Goal: Task Accomplishment & Management: Manage account settings

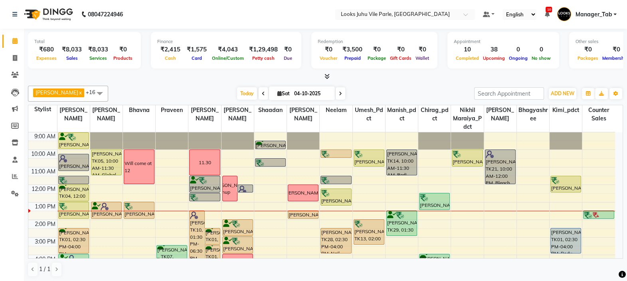
scroll to position [40, 0]
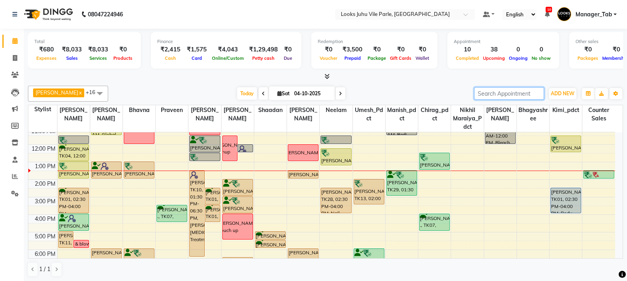
click at [496, 95] on input "search" at bounding box center [509, 93] width 70 height 12
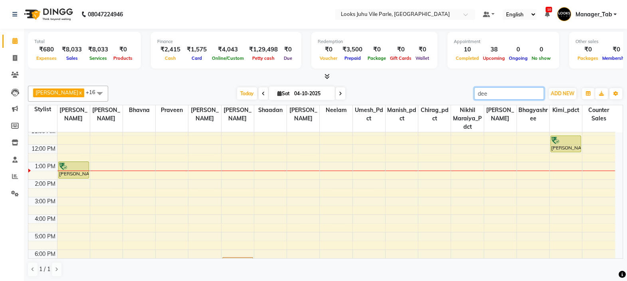
type input "dee"
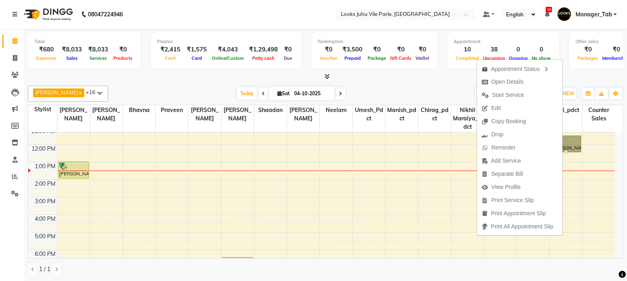
click at [419, 88] on div "[DATE] [DATE]" at bounding box center [291, 94] width 358 height 12
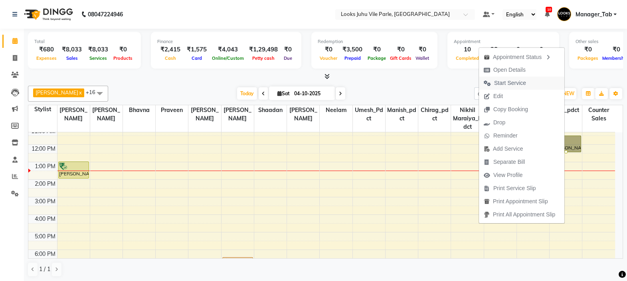
click at [516, 78] on span "Start Service" at bounding box center [505, 83] width 52 height 13
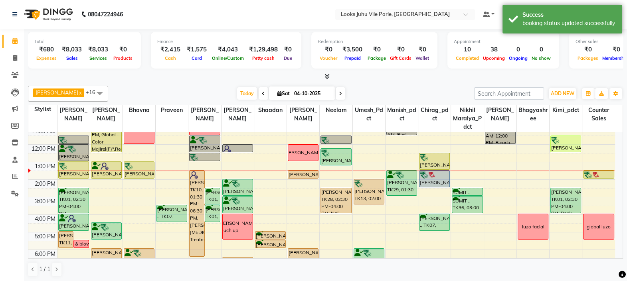
click at [565, 136] on div at bounding box center [565, 140] width 29 height 8
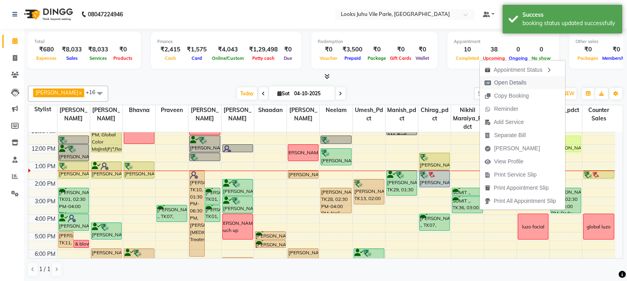
click at [522, 81] on span "Open Details" at bounding box center [510, 83] width 32 height 8
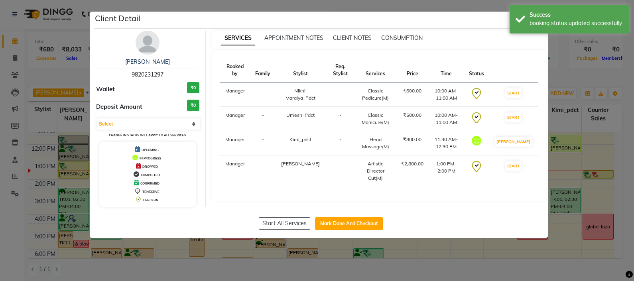
click at [456, 19] on div "Client Detail" at bounding box center [321, 20] width 454 height 17
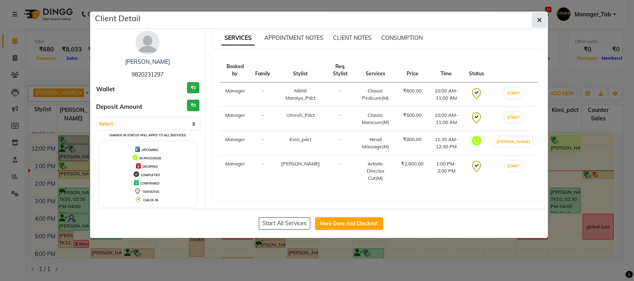
click at [540, 22] on icon "button" at bounding box center [540, 20] width 5 height 6
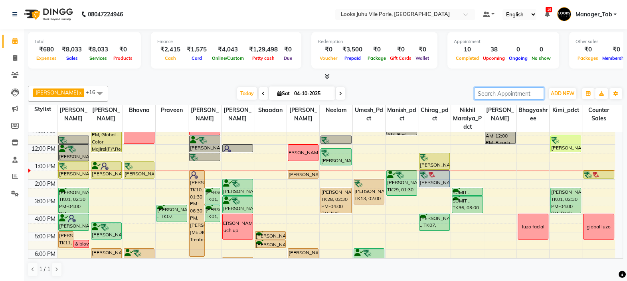
click at [505, 93] on input "search" at bounding box center [509, 93] width 70 height 12
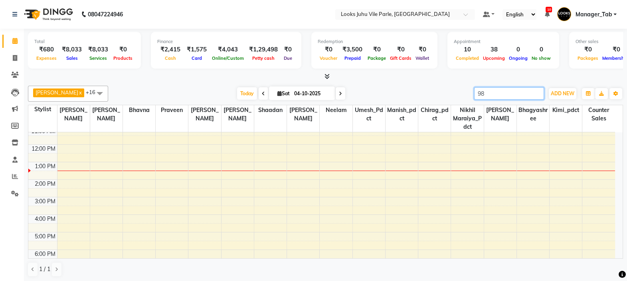
type input "9"
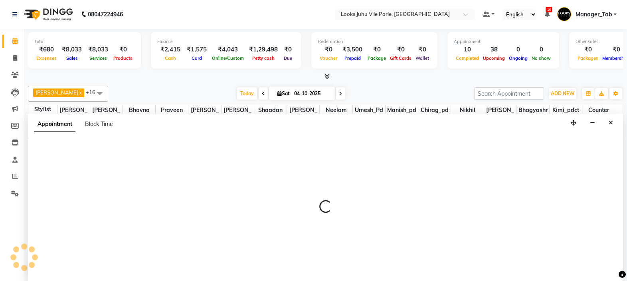
scroll to position [0, 0]
select select "69136"
select select "tentative"
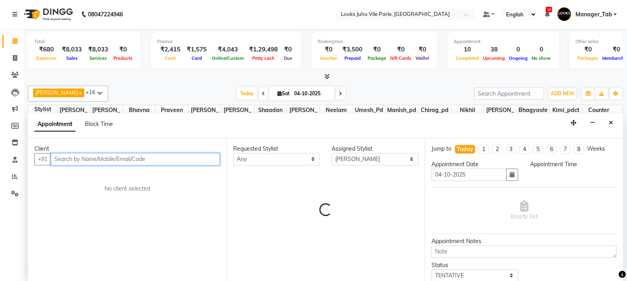
select select "990"
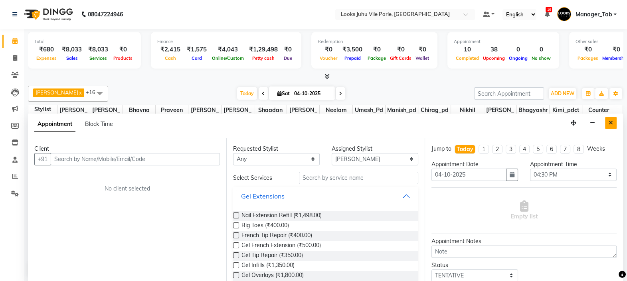
click at [608, 127] on button "Close" at bounding box center [611, 123] width 12 height 12
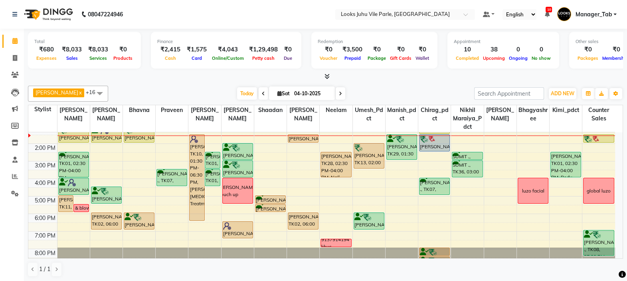
scroll to position [82, 0]
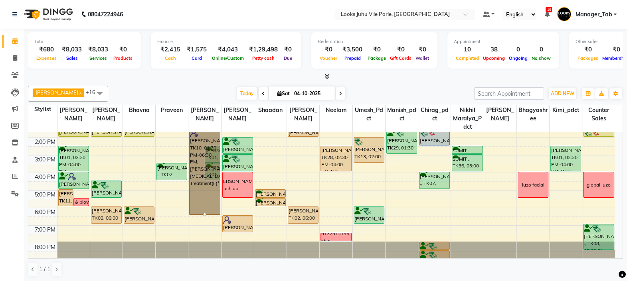
click at [204, 184] on link "[PERSON_NAME], TK10, 01:30 PM-06:30 PM, [PERSON_NAME] [MEDICAL_DATA] Treatment(…" at bounding box center [204, 171] width 31 height 87
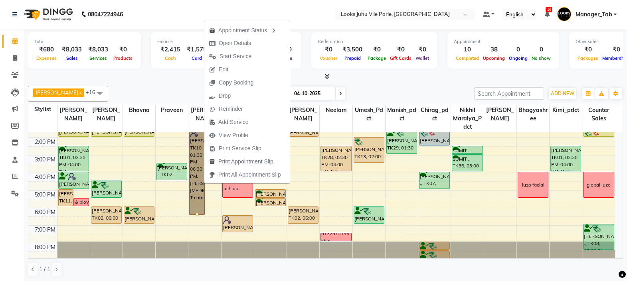
click at [223, 191] on div "[PERSON_NAME] Touch up" at bounding box center [237, 185] width 39 height 14
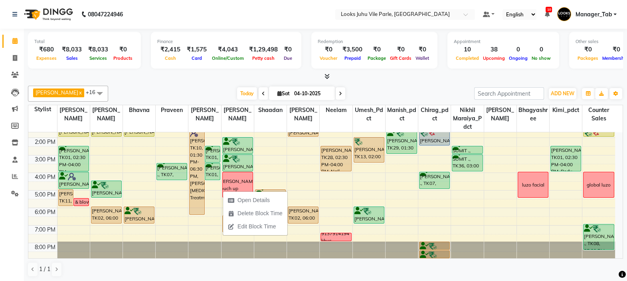
click at [215, 186] on td at bounding box center [336, 186] width 558 height 9
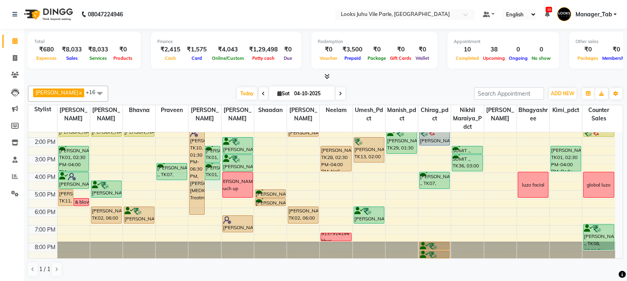
select select "69136"
select select "990"
select select "tentative"
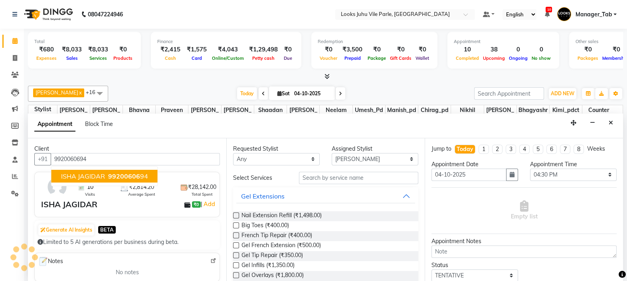
click at [130, 175] on span "99200606" at bounding box center [124, 176] width 32 height 8
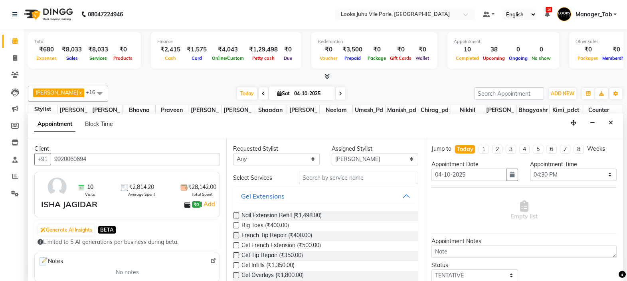
type input "9920060694"
click at [291, 156] on select "Any [PERSON_NAME] [PERSON_NAME] [PERSON_NAME] [PERSON_NAME] Chirag_pdct Counter…" at bounding box center [276, 159] width 87 height 12
select select "69136"
click at [233, 153] on select "Any [PERSON_NAME] [PERSON_NAME] [PERSON_NAME] [PERSON_NAME] Chirag_pdct Counter…" at bounding box center [276, 159] width 87 height 12
click at [337, 177] on input "text" at bounding box center [358, 178] width 119 height 12
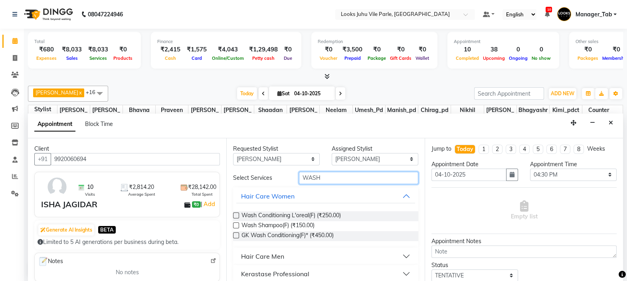
type input "WASH"
click at [236, 224] on label at bounding box center [236, 226] width 6 height 6
click at [236, 224] on input "checkbox" at bounding box center [235, 226] width 5 height 5
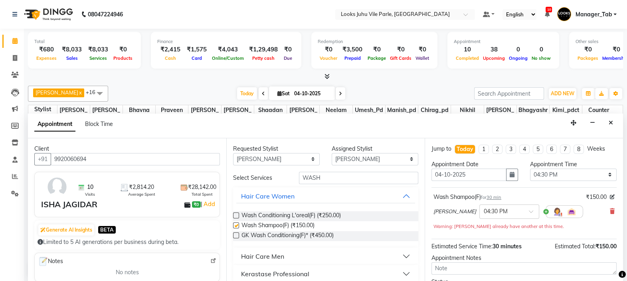
checkbox input "false"
click at [496, 210] on input "text" at bounding box center [501, 211] width 35 height 8
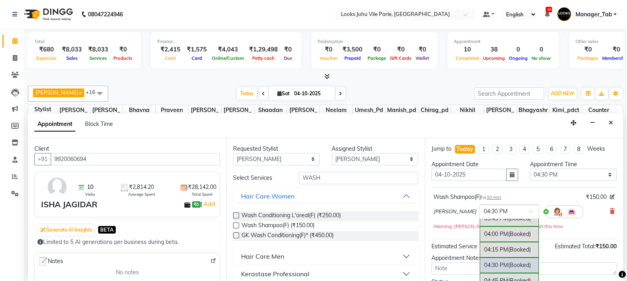
scroll to position [363, 0]
click at [508, 232] on span "(Booked)" at bounding box center [519, 235] width 23 height 7
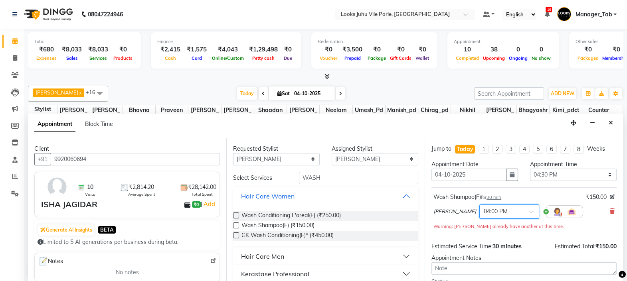
scroll to position [66, 0]
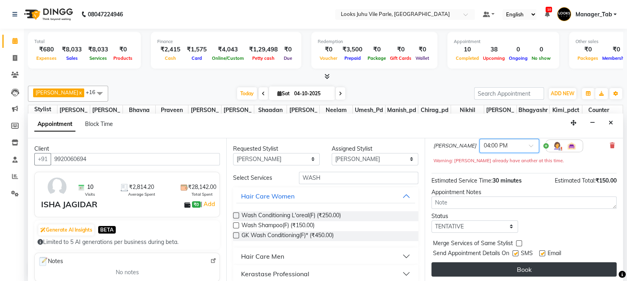
click at [536, 269] on button "Book" at bounding box center [523, 270] width 185 height 14
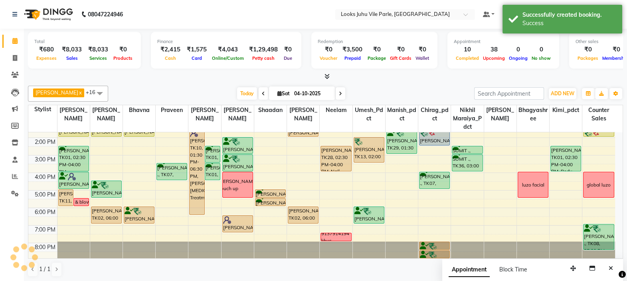
scroll to position [0, 0]
click at [215, 176] on icon at bounding box center [215, 176] width 9 height 0
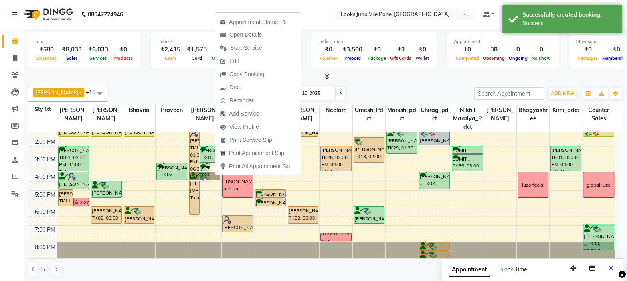
click at [206, 178] on div at bounding box center [204, 179] width 3 height 3
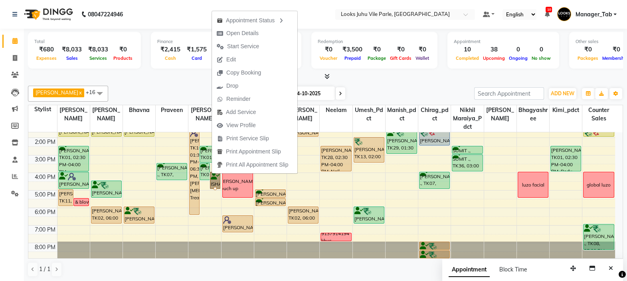
click at [161, 84] on div "[PERSON_NAME] x [PERSON_NAME] x [PERSON_NAME] x [PERSON_NAME] x [PERSON_NAME] x…" at bounding box center [325, 182] width 595 height 198
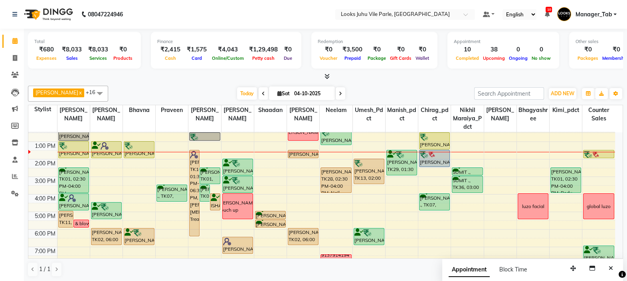
scroll to position [54, 0]
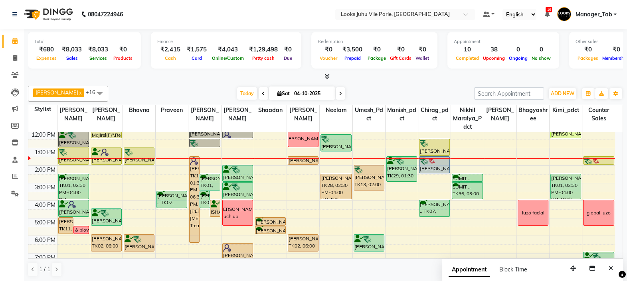
click at [194, 184] on div "[PERSON_NAME], TK10, 01:30 PM-06:30 PM, [PERSON_NAME] [MEDICAL_DATA] Treatment(…" at bounding box center [195, 200] width 10 height 86
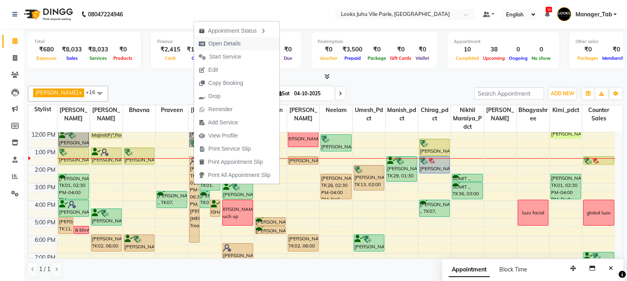
click at [231, 45] on span "Open Details" at bounding box center [224, 44] width 32 height 8
select select "7"
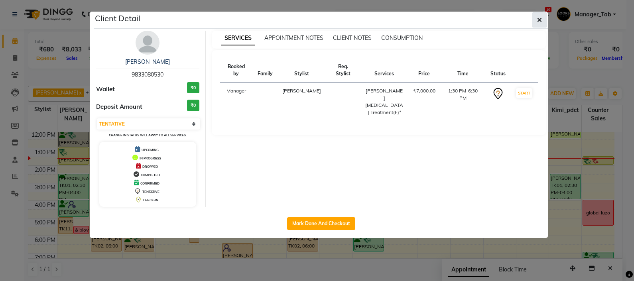
click at [534, 22] on button "button" at bounding box center [539, 19] width 15 height 15
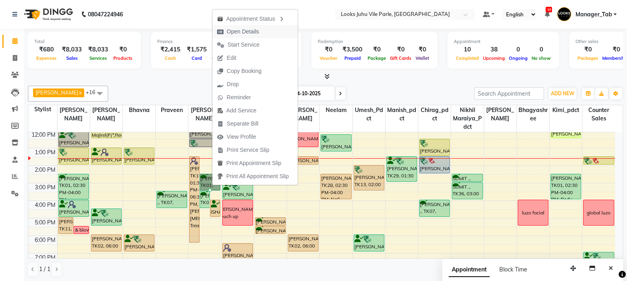
click at [254, 32] on span "Open Details" at bounding box center [243, 32] width 32 height 8
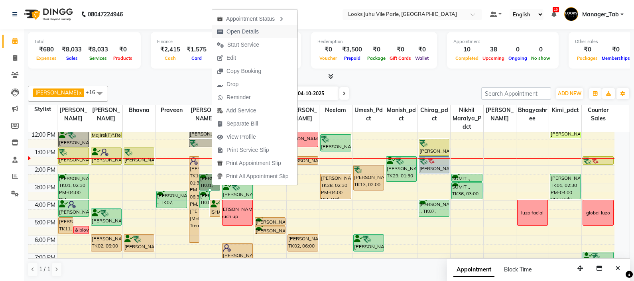
select select "6"
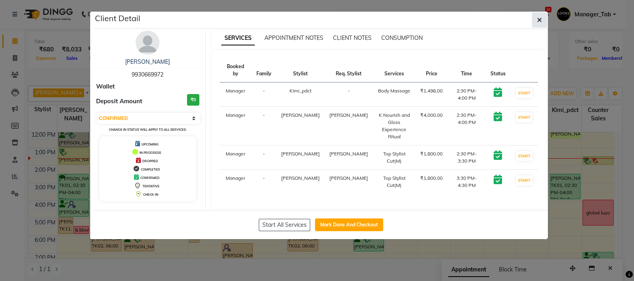
click at [539, 17] on icon "button" at bounding box center [540, 20] width 5 height 6
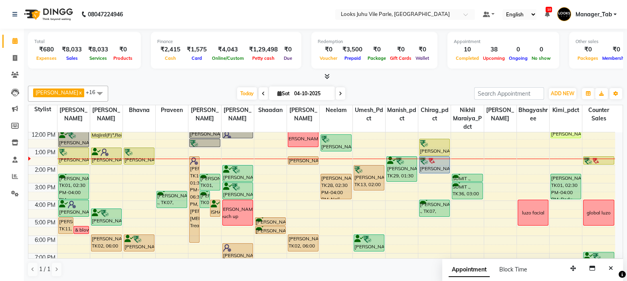
click at [217, 210] on div "ISHA JAGIDAR, TK37, 04:00 PM-05:00 PM, Wash Shampoo(F)" at bounding box center [215, 208] width 10 height 16
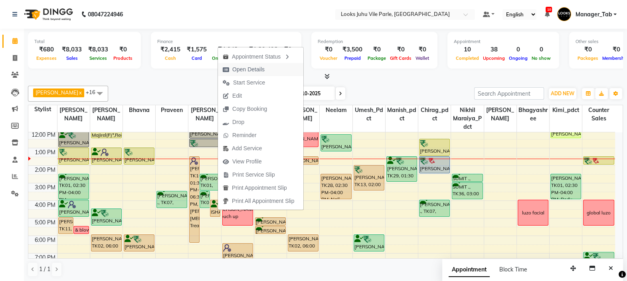
click at [253, 75] on span "Open Details" at bounding box center [243, 69] width 51 height 13
select select "7"
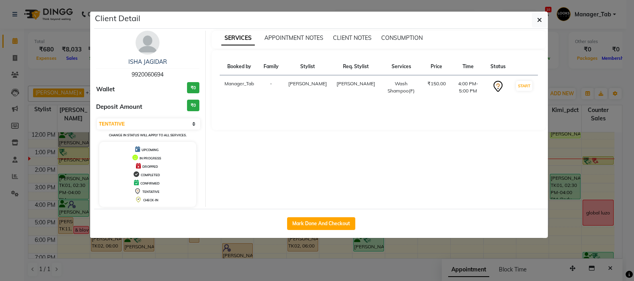
click at [542, 24] on button "button" at bounding box center [539, 19] width 15 height 15
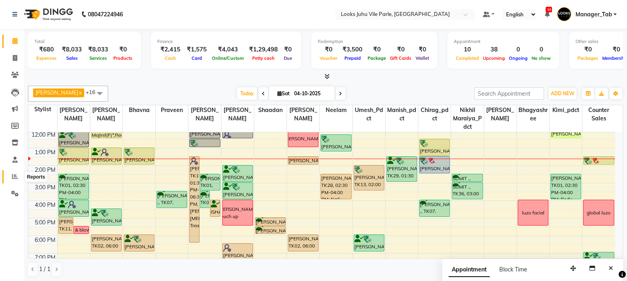
click at [15, 179] on icon at bounding box center [15, 177] width 6 height 6
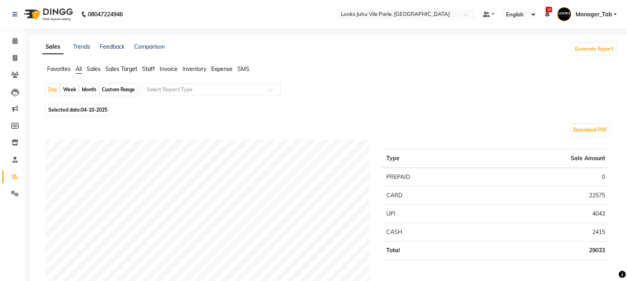
click at [150, 68] on span "Staff" at bounding box center [148, 68] width 13 height 7
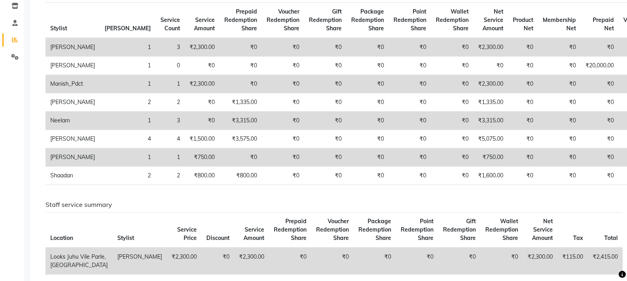
scroll to position [139, 0]
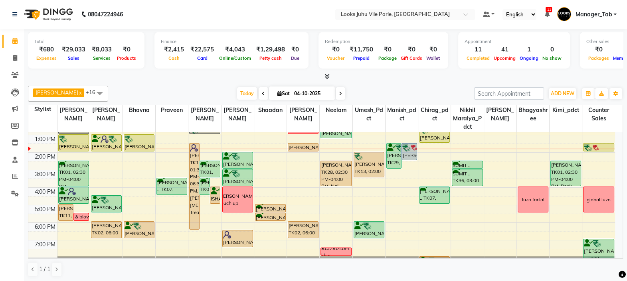
scroll to position [68, 0]
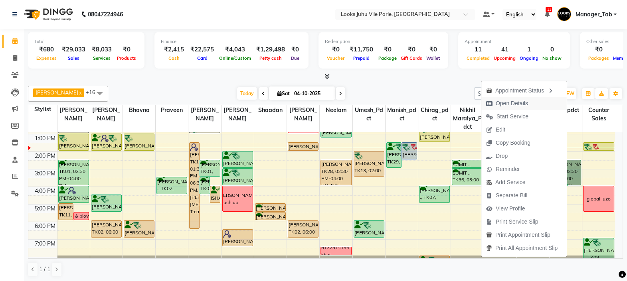
click at [511, 104] on span "Open Details" at bounding box center [512, 103] width 32 height 8
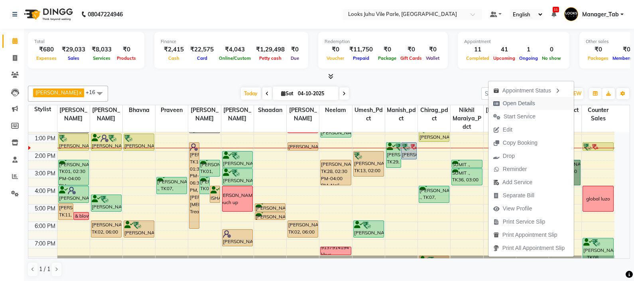
select select "6"
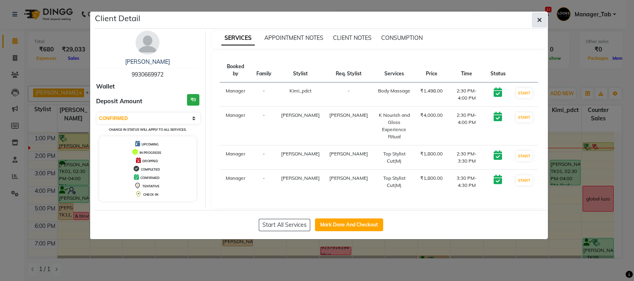
click at [536, 21] on button "button" at bounding box center [539, 19] width 15 height 15
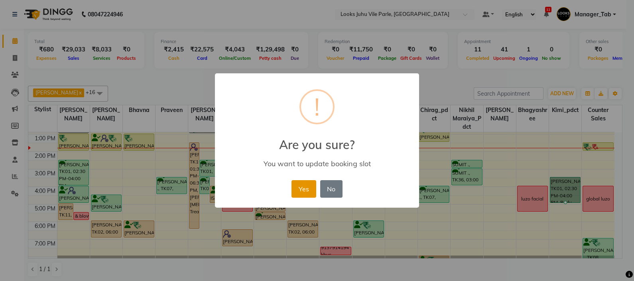
click at [295, 194] on button "Yes" at bounding box center [304, 189] width 24 height 18
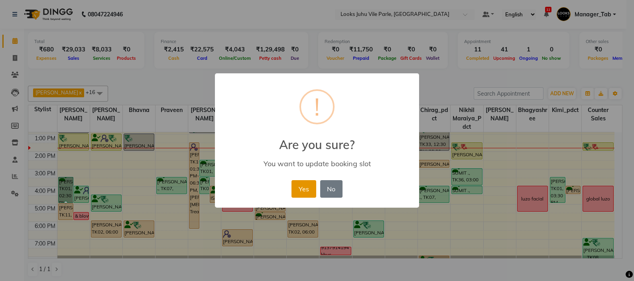
click at [301, 191] on button "Yes" at bounding box center [304, 189] width 24 height 18
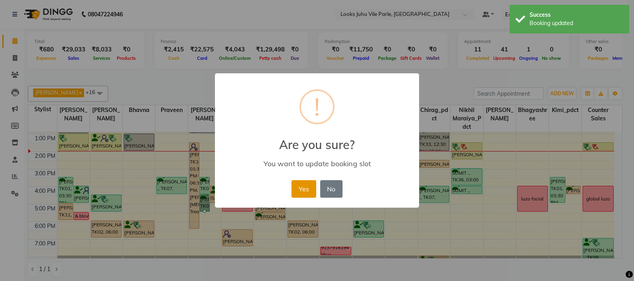
click at [301, 192] on button "Yes" at bounding box center [304, 189] width 24 height 18
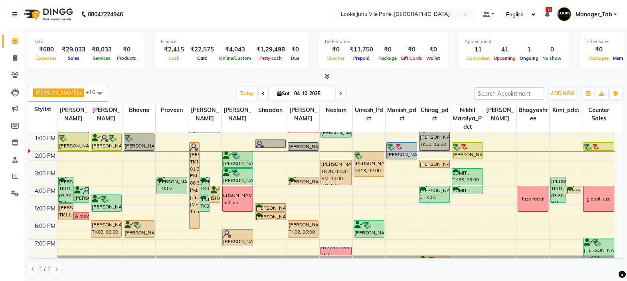
click at [563, 186] on div "[PERSON_NAME], TK01, 03:30 PM-05:00 PM, Body Massage" at bounding box center [558, 190] width 15 height 25
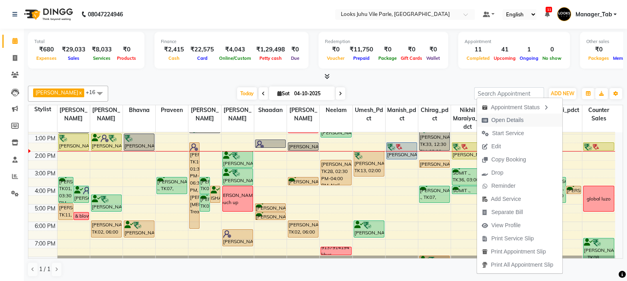
click at [518, 124] on span "Open Details" at bounding box center [507, 120] width 32 height 8
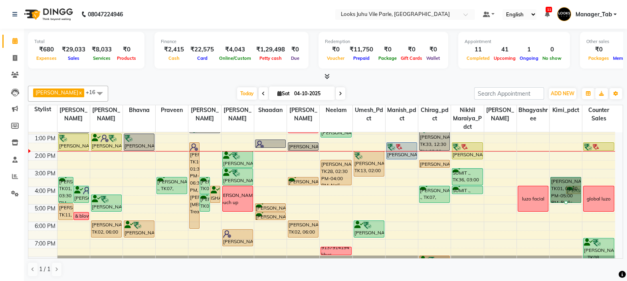
click at [557, 188] on link "[PERSON_NAME], TK01, 03:30 PM-05:00 PM, Body Massage" at bounding box center [565, 190] width 31 height 26
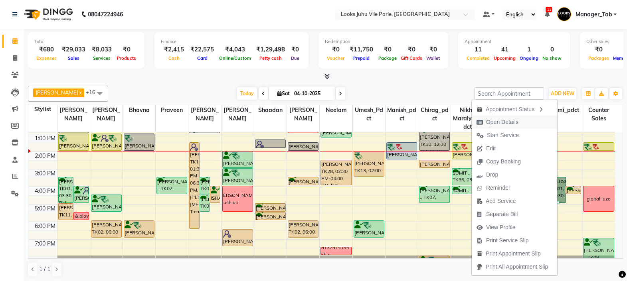
click at [518, 120] on span "Open Details" at bounding box center [497, 122] width 51 height 13
select select "6"
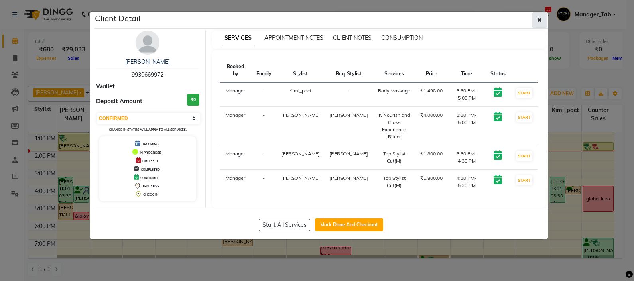
click at [547, 20] on button "button" at bounding box center [539, 19] width 15 height 15
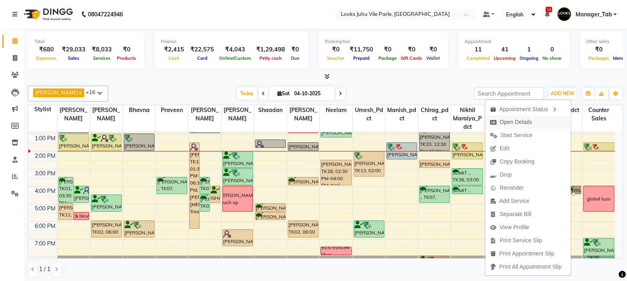
click at [532, 123] on span "Open Details" at bounding box center [510, 122] width 51 height 13
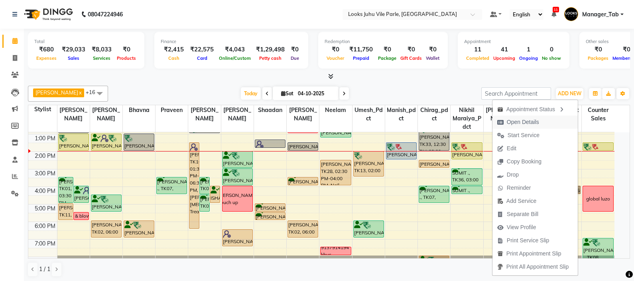
select select "7"
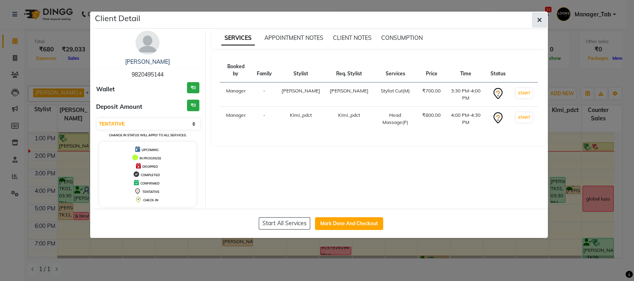
click at [542, 21] on icon "button" at bounding box center [540, 20] width 5 height 6
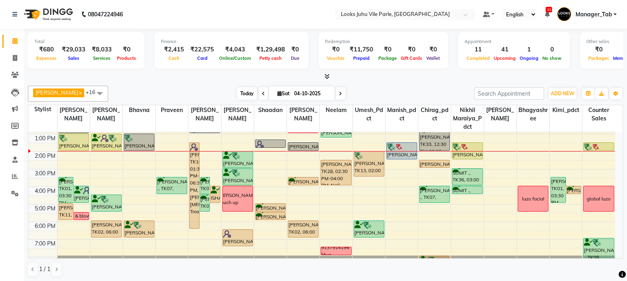
click at [239, 96] on span "Today" at bounding box center [247, 93] width 20 height 12
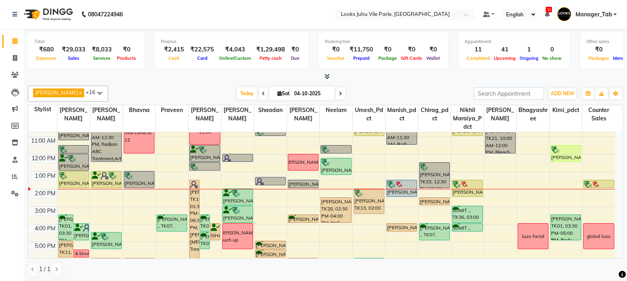
scroll to position [30, 0]
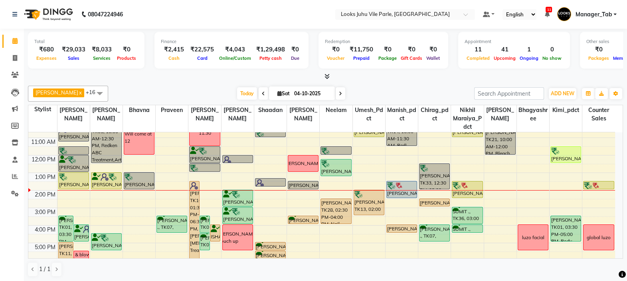
click at [66, 148] on img at bounding box center [63, 151] width 8 height 8
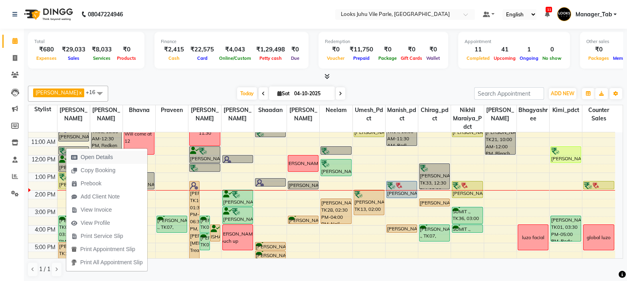
click at [98, 158] on span "Open Details" at bounding box center [97, 157] width 32 height 8
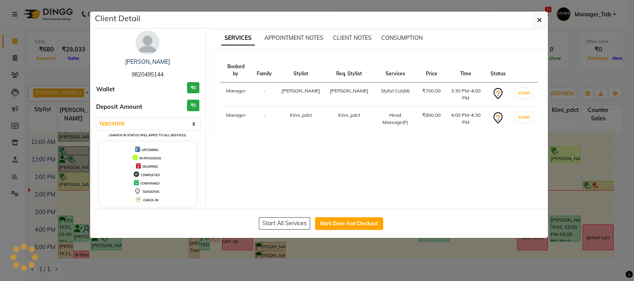
select select "3"
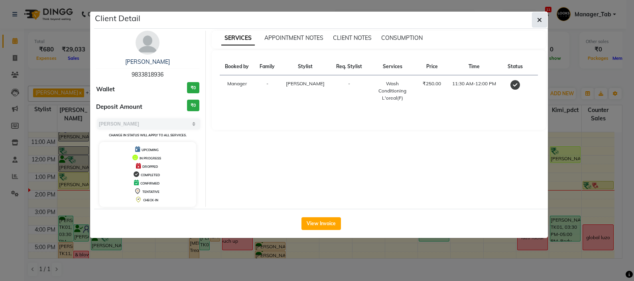
click at [539, 19] on icon "button" at bounding box center [540, 20] width 5 height 6
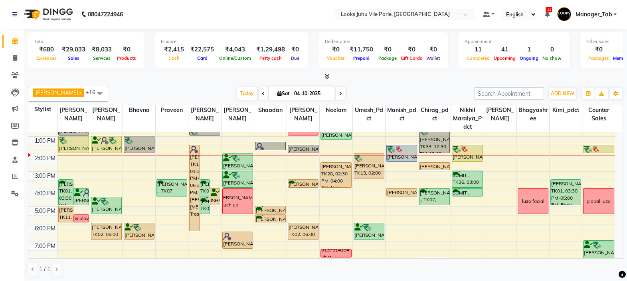
scroll to position [65, 0]
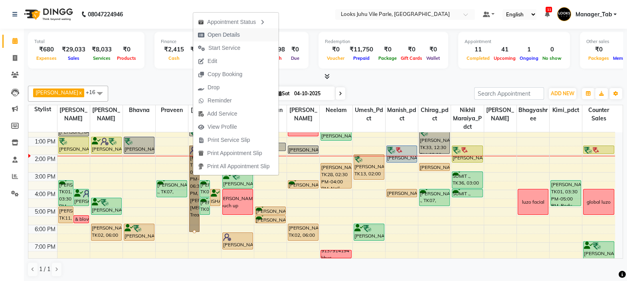
click at [227, 33] on span "Open Details" at bounding box center [224, 35] width 32 height 8
select select "7"
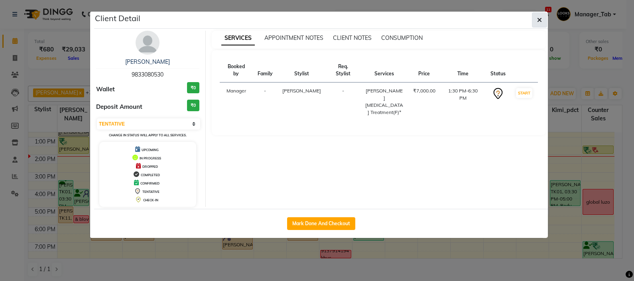
click at [540, 22] on icon "button" at bounding box center [540, 20] width 5 height 6
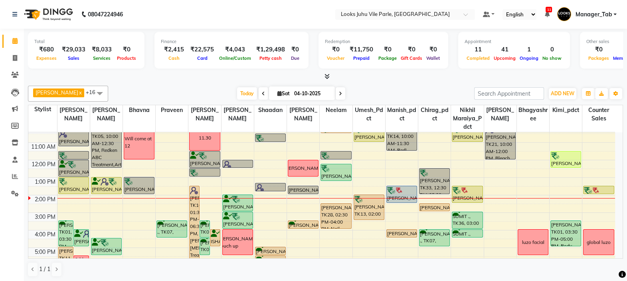
scroll to position [24, 0]
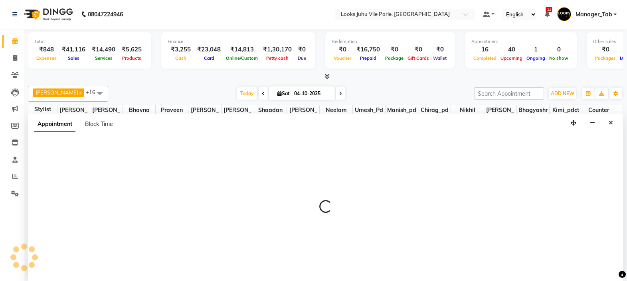
select select "76323"
select select "990"
select select "tentative"
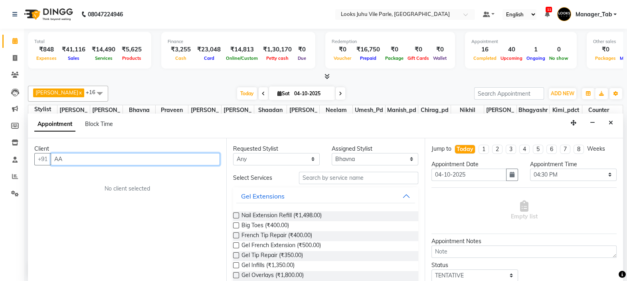
type input "AAS"
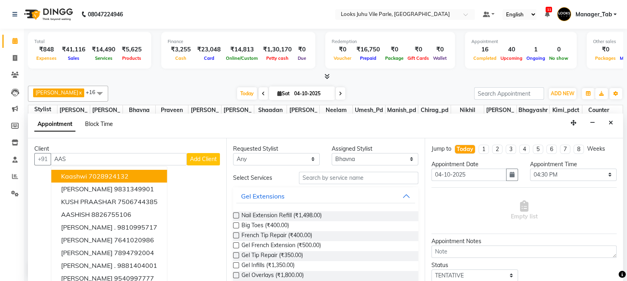
click at [106, 125] on span "Block Time" at bounding box center [99, 124] width 28 height 7
select select "76323"
select select "990"
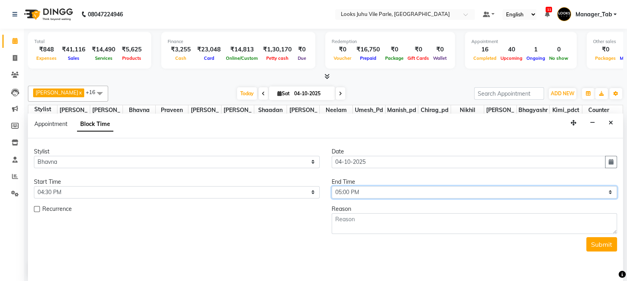
click at [367, 196] on select "Select 10:00 AM 10:15 AM 10:30 AM 10:45 AM 11:00 AM 11:15 AM 11:30 AM 11:45 AM …" at bounding box center [475, 192] width 286 height 12
select select "1050"
click at [332, 186] on select "Select 10:00 AM 10:15 AM 10:30 AM 10:45 AM 11:00 AM 11:15 AM 11:30 AM 11:45 AM …" at bounding box center [475, 192] width 286 height 12
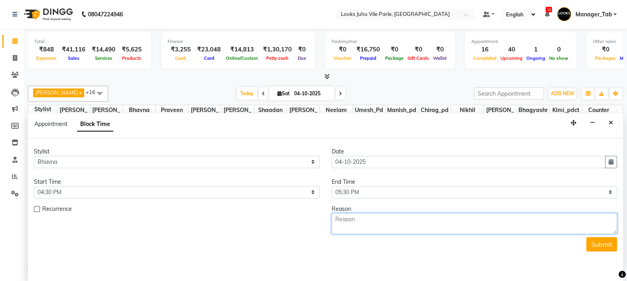
click at [397, 220] on textarea at bounding box center [475, 223] width 286 height 21
type textarea "req touch aashna 2500+gst"
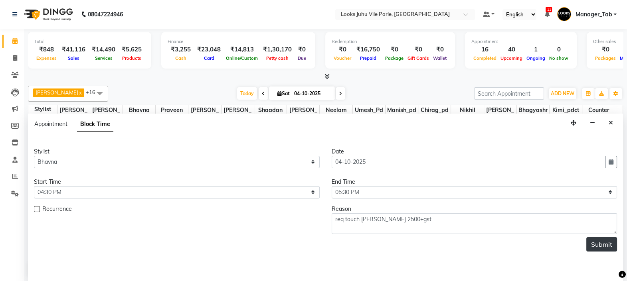
click at [595, 241] on button "Submit" at bounding box center [601, 244] width 31 height 14
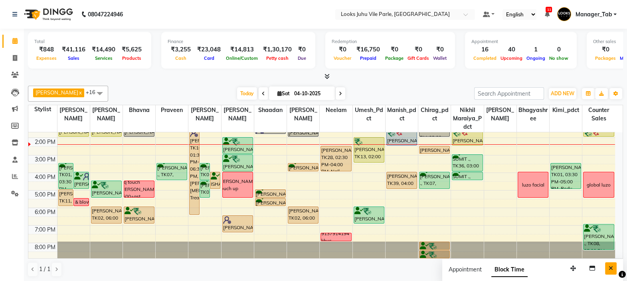
click at [610, 269] on icon "Close" at bounding box center [611, 269] width 4 height 6
click at [142, 150] on div at bounding box center [139, 150] width 32 height 8
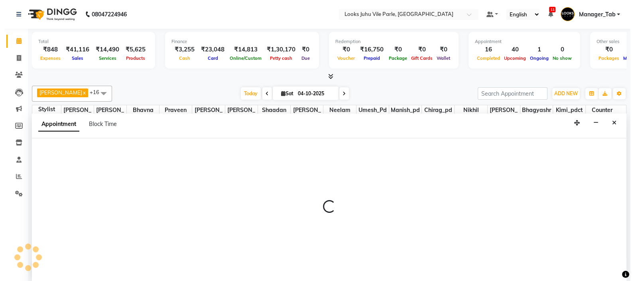
scroll to position [0, 0]
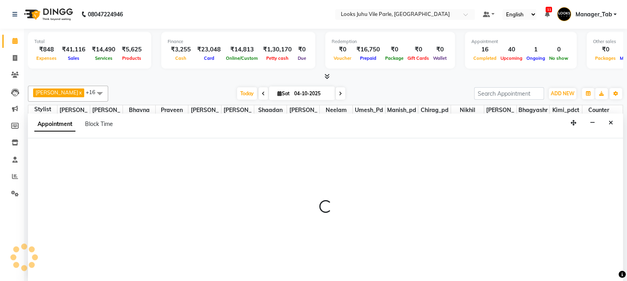
select select "76323"
select select "870"
select select "tentative"
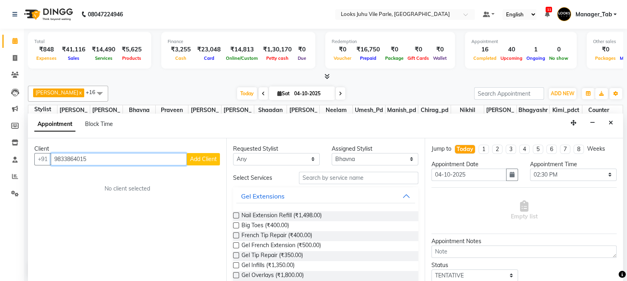
type input "9833864015"
click at [206, 158] on span "Add Client" at bounding box center [203, 159] width 27 height 7
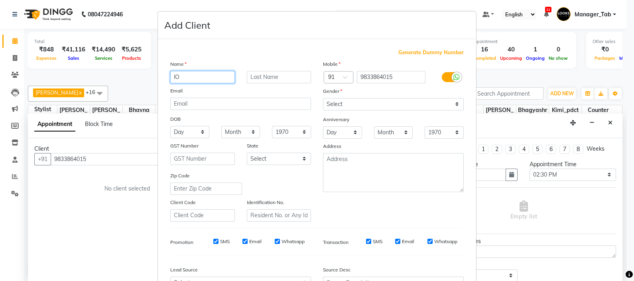
type input "l"
type input "Lopa"
type input "Goradiya"
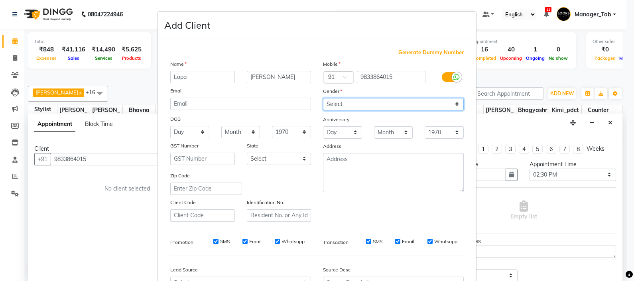
click at [374, 103] on select "Select Male Female Other Prefer Not To Say" at bounding box center [393, 104] width 141 height 12
select select "female"
click at [323, 99] on select "Select Male Female Other Prefer Not To Say" at bounding box center [393, 104] width 141 height 12
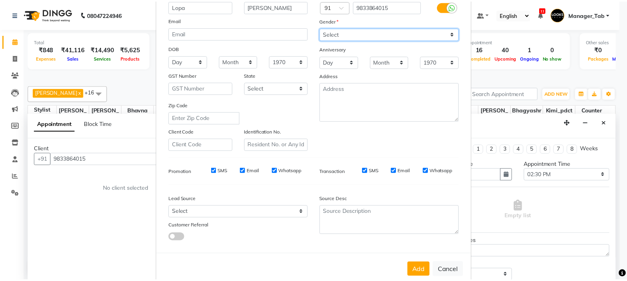
scroll to position [91, 0]
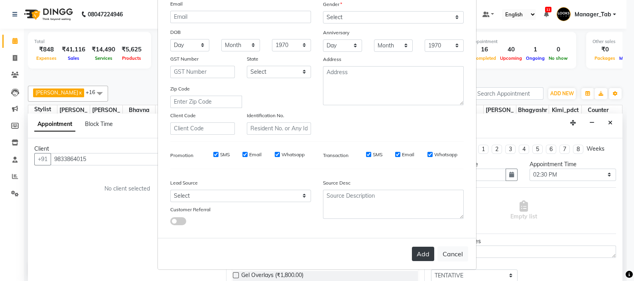
click at [418, 251] on button "Add" at bounding box center [423, 254] width 22 height 14
select select
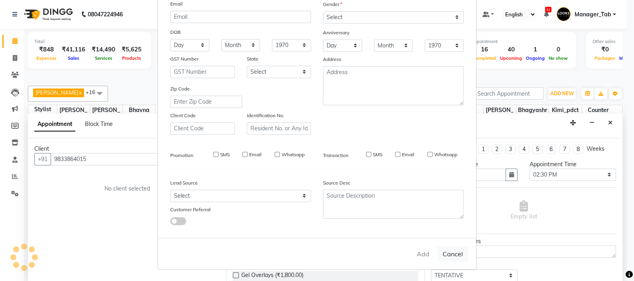
select select
checkbox input "false"
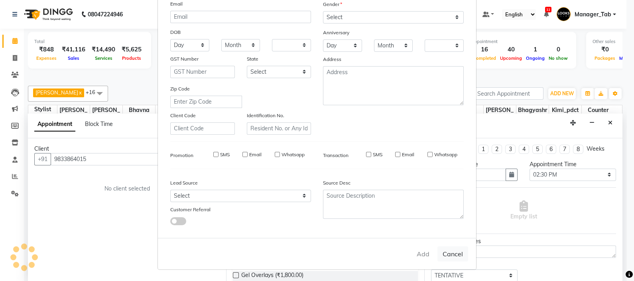
checkbox input "false"
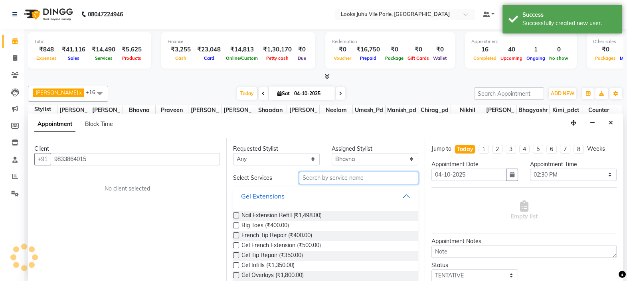
click at [351, 178] on input "text" at bounding box center [358, 178] width 119 height 12
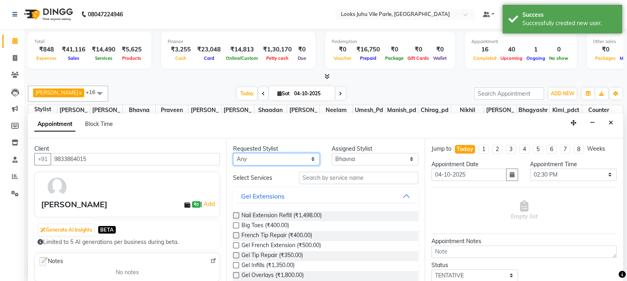
click at [276, 162] on select "Any [PERSON_NAME] [PERSON_NAME] [PERSON_NAME] [PERSON_NAME] Chirag_pdct Counter…" at bounding box center [276, 159] width 87 height 12
select select "76323"
click at [233, 153] on select "Any [PERSON_NAME] [PERSON_NAME] [PERSON_NAME] [PERSON_NAME] Chirag_pdct Counter…" at bounding box center [276, 159] width 87 height 12
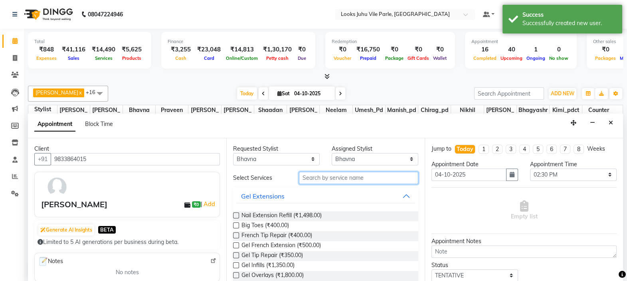
click at [338, 177] on input "text" at bounding box center [358, 178] width 119 height 12
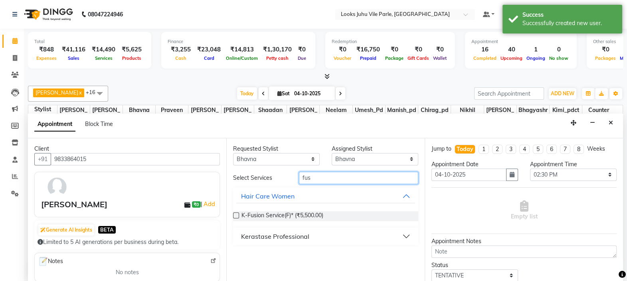
type input "fus"
click at [281, 235] on div "Kerastase Professional" at bounding box center [275, 237] width 68 height 10
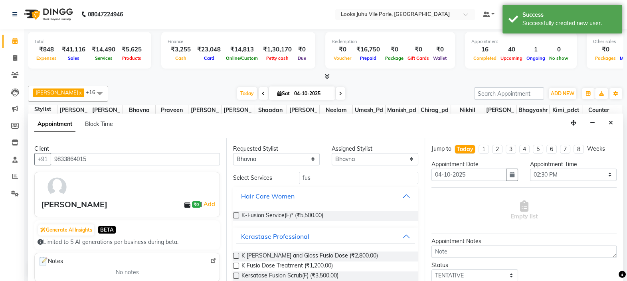
click at [236, 265] on label at bounding box center [236, 266] width 6 height 6
click at [236, 265] on input "checkbox" at bounding box center [235, 266] width 5 height 5
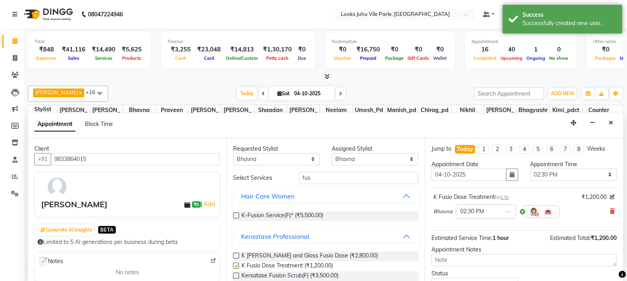
checkbox input "false"
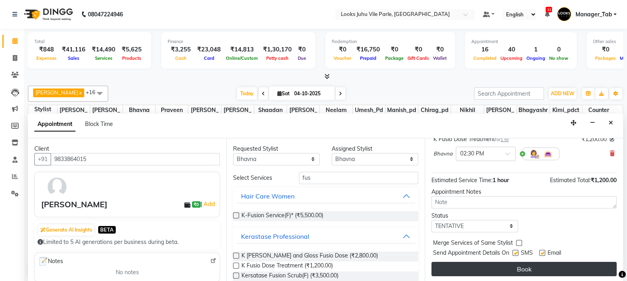
click at [524, 269] on button "Book" at bounding box center [523, 269] width 185 height 14
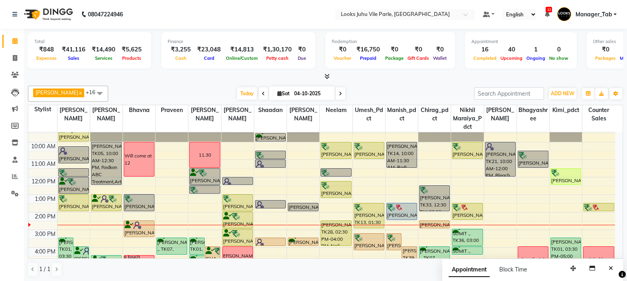
scroll to position [0, 0]
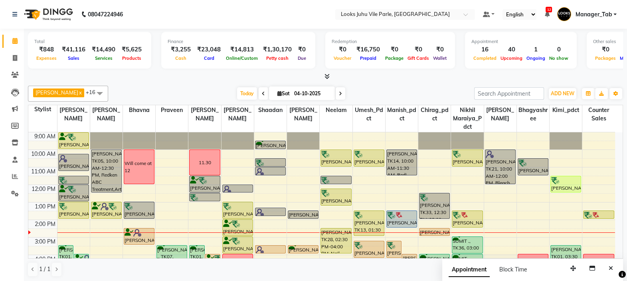
click at [339, 91] on span at bounding box center [341, 93] width 10 height 12
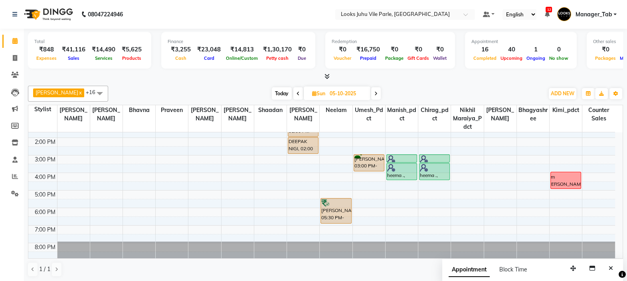
scroll to position [81, 0]
click at [281, 88] on span "Today" at bounding box center [282, 93] width 20 height 12
type input "04-10-2025"
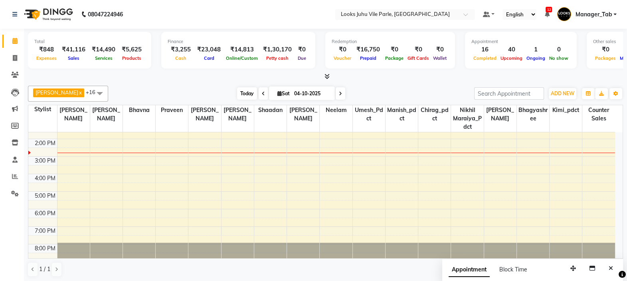
scroll to position [82, 0]
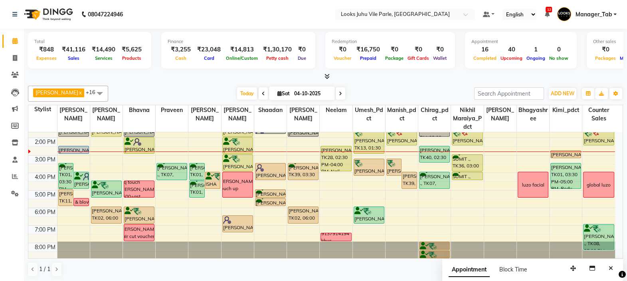
click at [69, 149] on div "PARTH GANDHI, TK48, 02:30 PM-03:00 PM, Head Massage(F) (₹800)" at bounding box center [74, 149] width 30 height 7
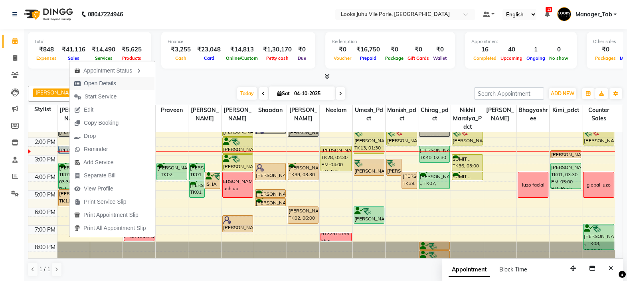
click at [106, 87] on span "Open Details" at bounding box center [100, 83] width 32 height 8
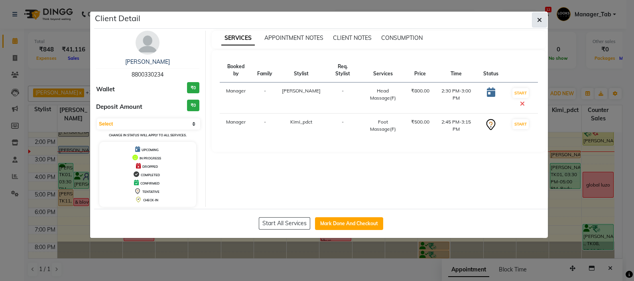
click at [540, 18] on icon "button" at bounding box center [540, 20] width 5 height 6
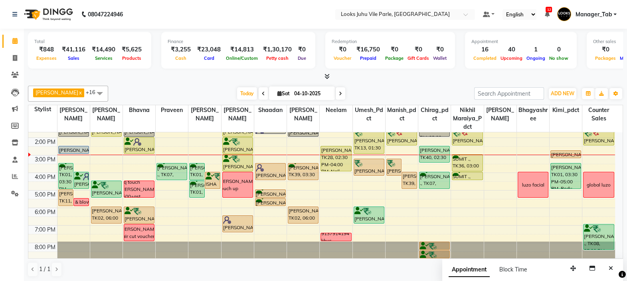
click at [395, 168] on div "TANISHA jhaveri, TK42, 03:15 PM-04:15 PM, Pedi Labs Manicure(F)" at bounding box center [394, 167] width 15 height 16
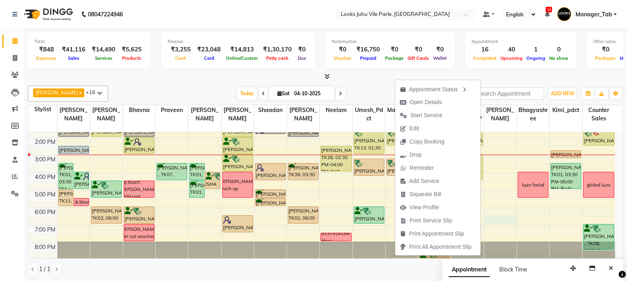
click at [515, 222] on div "9:00 AM 10:00 AM 11:00 AM 12:00 PM 1:00 PM 2:00 PM 3:00 PM 4:00 PM 5:00 PM 6:00…" at bounding box center [321, 155] width 587 height 210
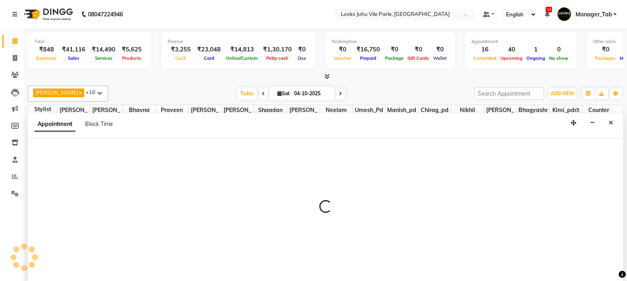
scroll to position [0, 0]
select select "54679"
select select "1110"
select select "tentative"
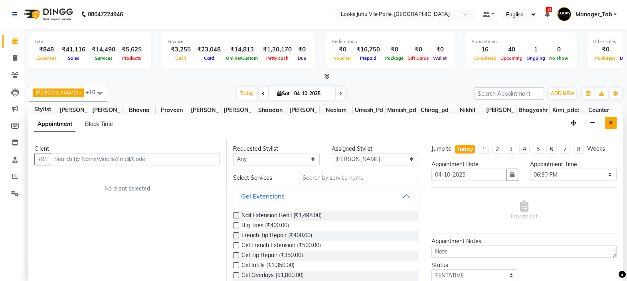
click at [609, 120] on icon "Close" at bounding box center [611, 123] width 4 height 6
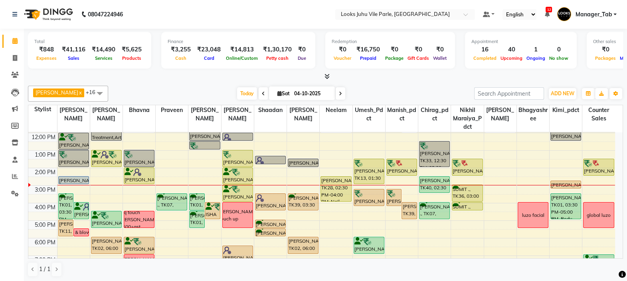
scroll to position [42, 0]
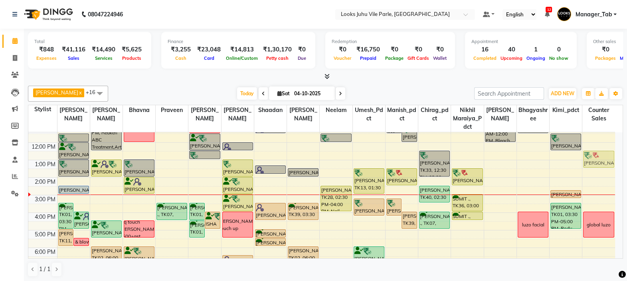
drag, startPoint x: 588, startPoint y: 178, endPoint x: 587, endPoint y: 158, distance: 19.6
click at [587, 158] on div "VINITA Bangia, TK27, 01:30 PM-02:30 PM, Stylist Cut(M) global luzo JENNY ., TK0…" at bounding box center [598, 195] width 33 height 210
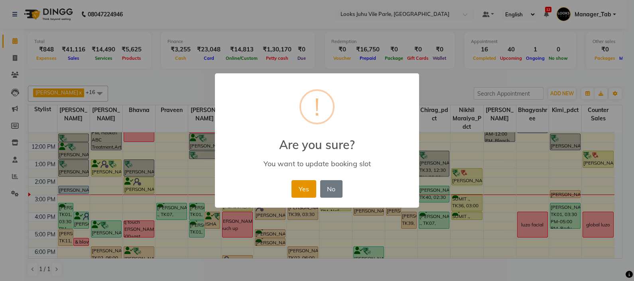
click at [301, 187] on button "Yes" at bounding box center [304, 189] width 24 height 18
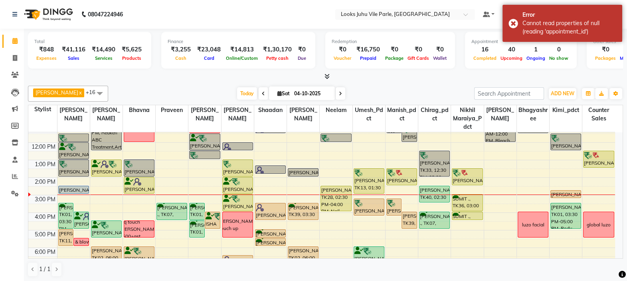
click at [339, 91] on icon at bounding box center [340, 93] width 3 height 5
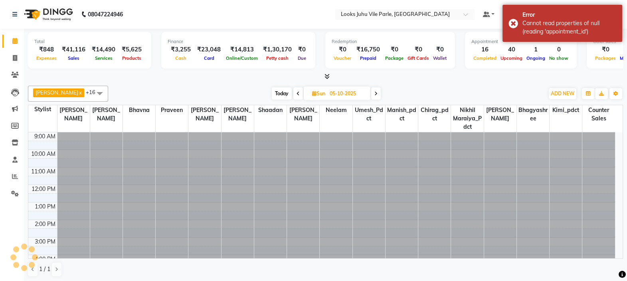
scroll to position [82, 0]
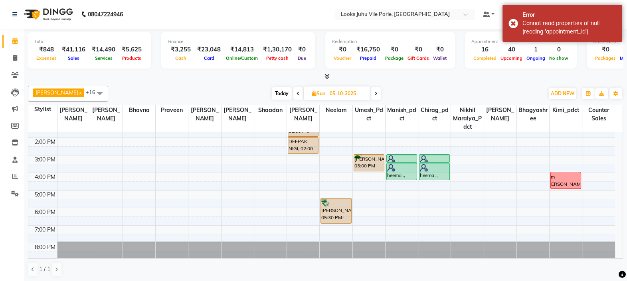
click at [296, 92] on icon at bounding box center [297, 93] width 3 height 5
type input "04-10-2025"
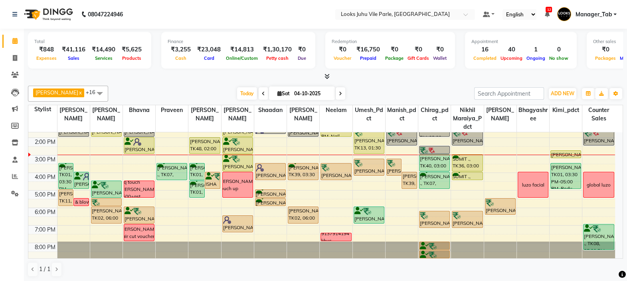
scroll to position [62, 0]
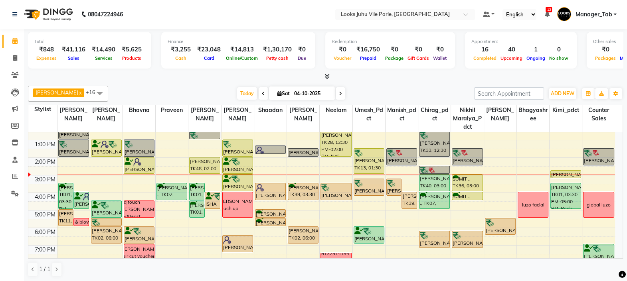
drag, startPoint x: 341, startPoint y: 138, endPoint x: 327, endPoint y: 146, distance: 16.8
click at [327, 146] on div "Meena Jain, TK28, 12:30 PM-02:00 PM, Nail Extension Refill" at bounding box center [336, 143] width 30 height 25
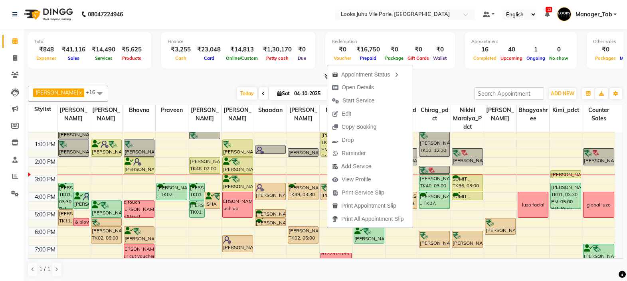
click at [327, 146] on span "Drop" at bounding box center [342, 140] width 31 height 13
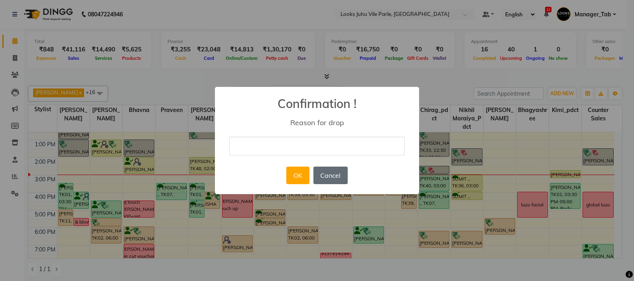
click at [334, 178] on button "Cancel" at bounding box center [331, 176] width 34 height 18
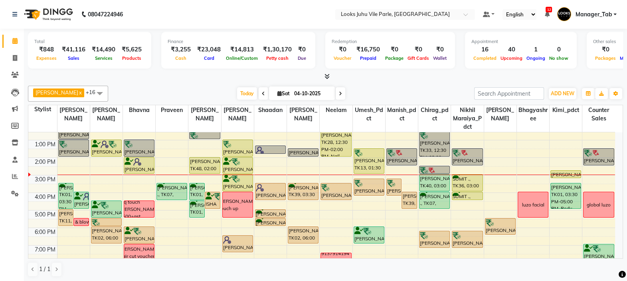
click at [333, 150] on div "Meena Jain, TK28, 12:30 PM-02:00 PM, Nail Extension Refill" at bounding box center [336, 143] width 30 height 25
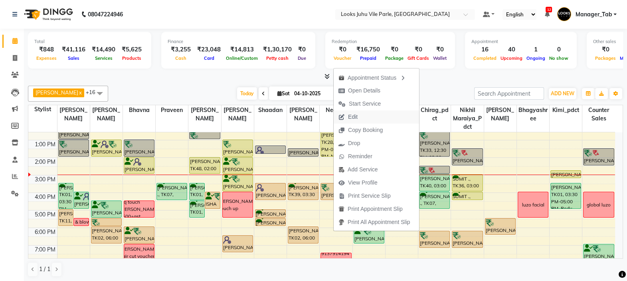
click at [347, 113] on span "Edit" at bounding box center [348, 117] width 29 height 13
select select "tentative"
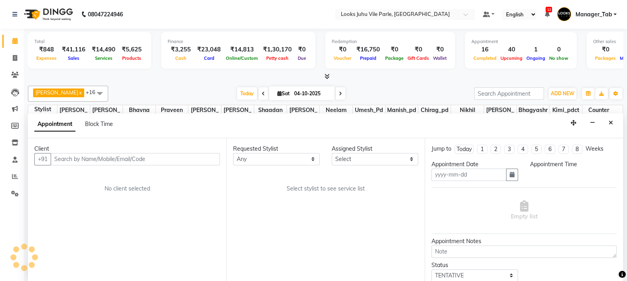
type input "04-10-2025"
select select "check-in"
select select "750"
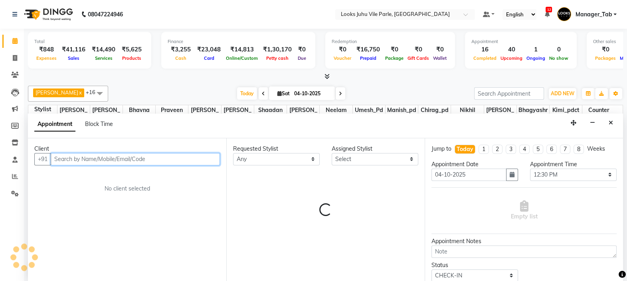
select select "54675"
select select "3148"
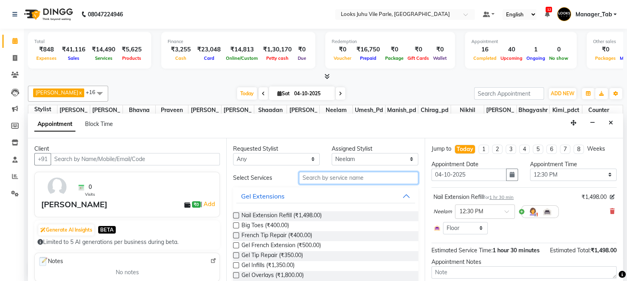
click at [338, 174] on input "text" at bounding box center [358, 178] width 119 height 12
click at [340, 162] on select "Select Aadil Abu_Bakar Aisha Akash_asst Aman Bhagyashree Bhavna Chand Chirag_pd…" at bounding box center [375, 159] width 87 height 12
select select "58617"
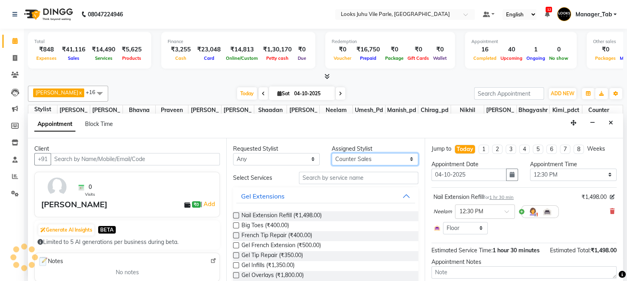
click at [340, 162] on select "Select Aadil Abu_Bakar Aisha Akash_asst Aman Bhagyashree Bhavna Chand Chirag_pd…" at bounding box center [375, 159] width 87 height 12
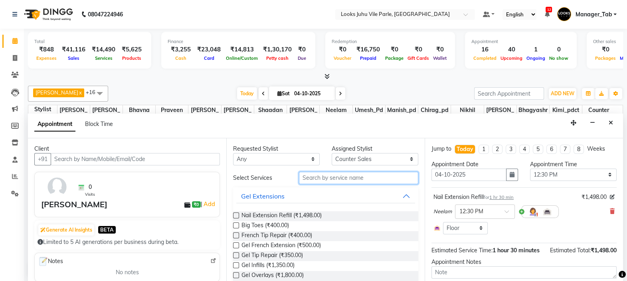
click at [318, 174] on input "text" at bounding box center [358, 178] width 119 height 12
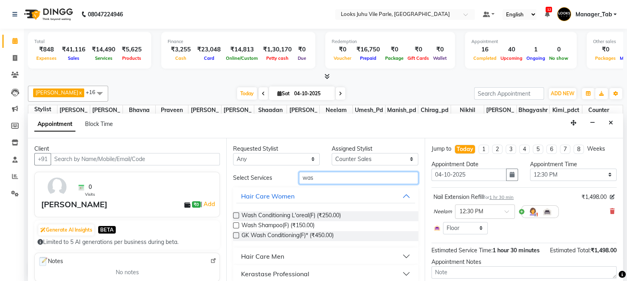
type input "was"
click at [237, 215] on label at bounding box center [236, 216] width 6 height 6
click at [237, 215] on input "checkbox" at bounding box center [235, 216] width 5 height 5
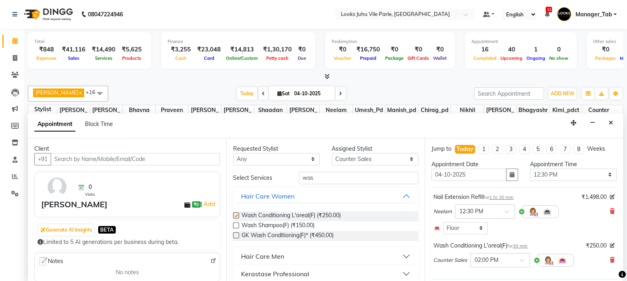
checkbox input "false"
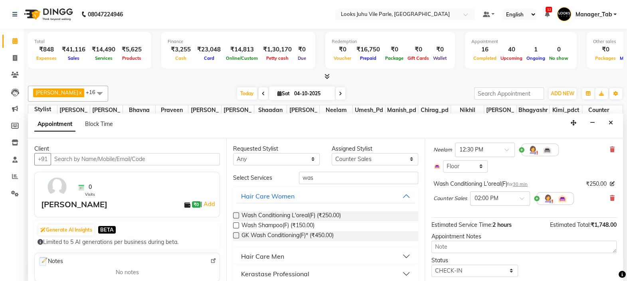
scroll to position [83, 0]
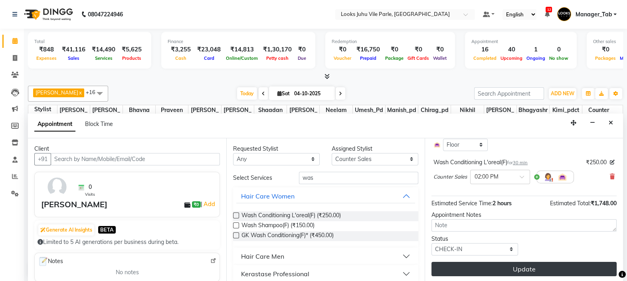
click at [570, 265] on button "Update" at bounding box center [523, 269] width 185 height 14
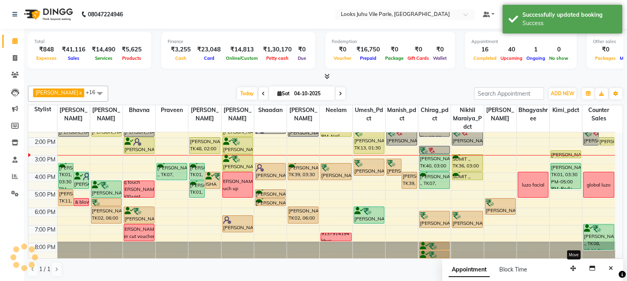
scroll to position [0, 0]
drag, startPoint x: 609, startPoint y: 138, endPoint x: 606, endPoint y: 150, distance: 11.9
click at [606, 150] on div "VINITA Bangia, TK27, 01:30 PM-02:30 PM, Stylist Cut(M) Meena Jain, TK28, 02:00 …" at bounding box center [598, 155] width 33 height 210
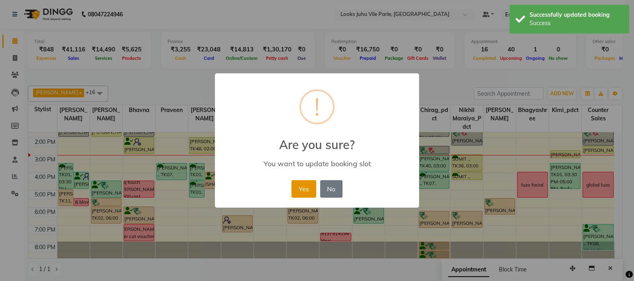
click at [297, 186] on button "Yes" at bounding box center [304, 189] width 24 height 18
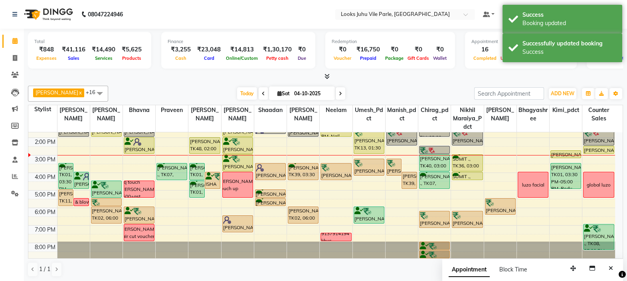
click at [424, 158] on div "Shraddha GUPTA, TK40, 03:00 PM-04:00 PM, Classic Pedicure(F)" at bounding box center [434, 163] width 30 height 16
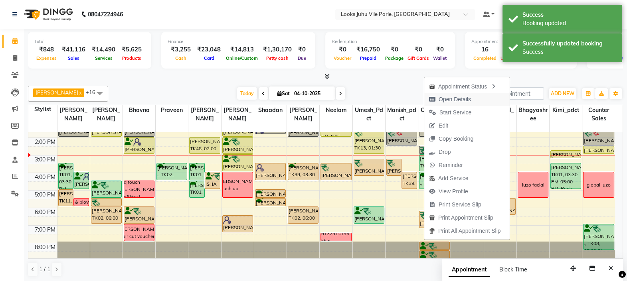
click at [445, 98] on span "Open Details" at bounding box center [455, 99] width 32 height 8
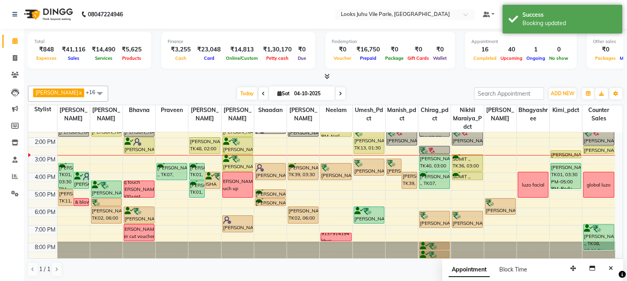
click at [427, 166] on div "Shraddha GUPTA, TK40, 03:00 PM-04:00 PM, Classic Pedicure(F)" at bounding box center [434, 163] width 30 height 16
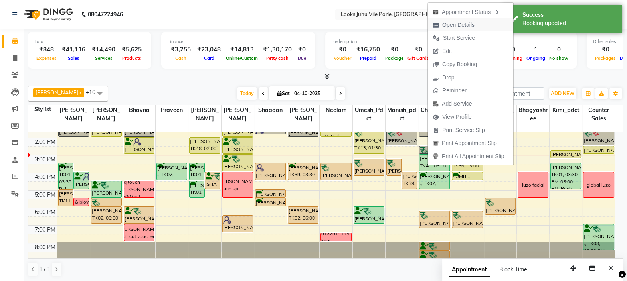
click at [445, 26] on span "Open Details" at bounding box center [458, 25] width 32 height 8
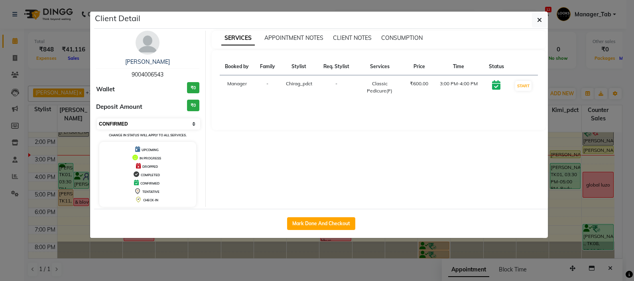
click at [161, 124] on select "Select IN SERVICE CONFIRMED TENTATIVE CHECK IN MARK DONE DROPPED UPCOMING" at bounding box center [148, 124] width 103 height 11
select select "8"
click at [97, 119] on select "Select IN SERVICE CONFIRMED TENTATIVE CHECK IN MARK DONE DROPPED UPCOMING" at bounding box center [148, 124] width 103 height 11
click at [540, 26] on button "button" at bounding box center [539, 19] width 15 height 15
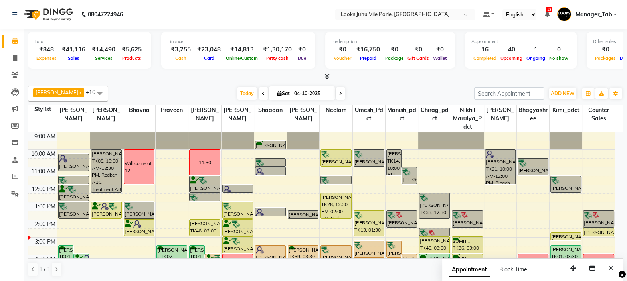
click at [623, 251] on div "Total ₹848 Expenses ₹41,116 Sales ₹14,490 Services ₹5,625 Products Finance ₹3,2…" at bounding box center [325, 156] width 603 height 254
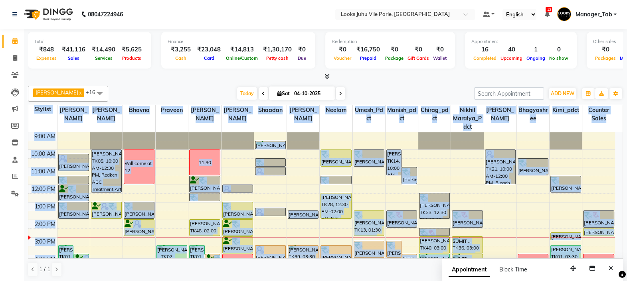
click at [623, 251] on div "Total ₹848 Expenses ₹41,116 Sales ₹14,490 Services ₹5,625 Products Finance ₹3,2…" at bounding box center [325, 156] width 603 height 254
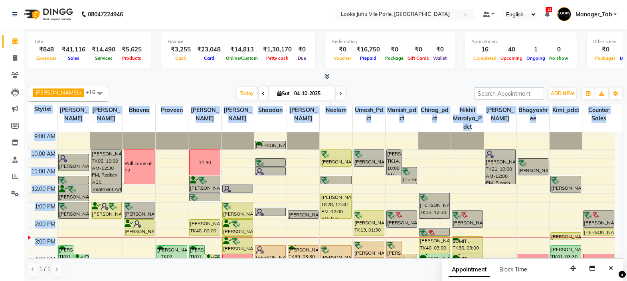
drag, startPoint x: 623, startPoint y: 251, endPoint x: 589, endPoint y: 244, distance: 34.8
click at [589, 244] on div "Total ₹848 Expenses ₹41,116 Sales ₹14,490 Services ₹5,625 Products Finance ₹3,2…" at bounding box center [325, 156] width 603 height 254
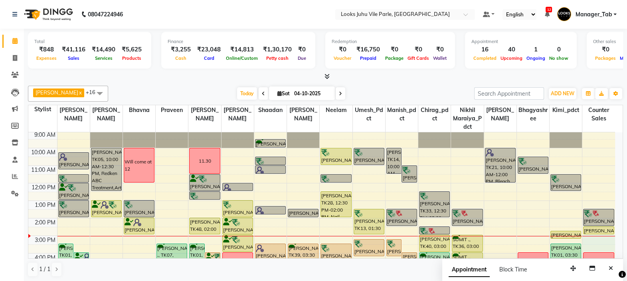
click at [589, 244] on div "9:00 AM 10:00 AM 11:00 AM 12:00 PM 1:00 PM 2:00 PM 3:00 PM 4:00 PM 5:00 PM 6:00…" at bounding box center [321, 236] width 587 height 210
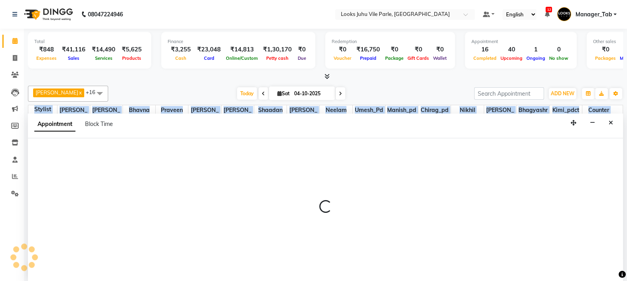
select select "58617"
select select "900"
select select "tentative"
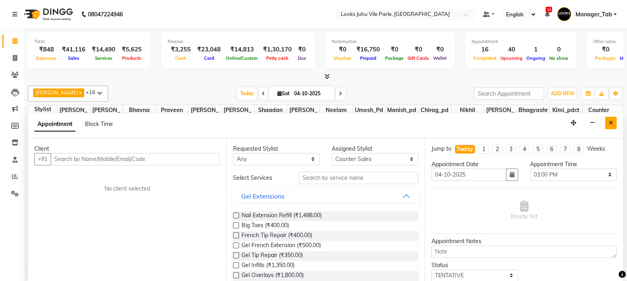
click at [610, 122] on icon "Close" at bounding box center [611, 123] width 4 height 6
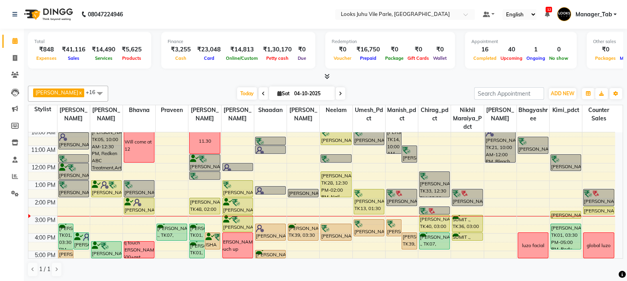
scroll to position [42, 0]
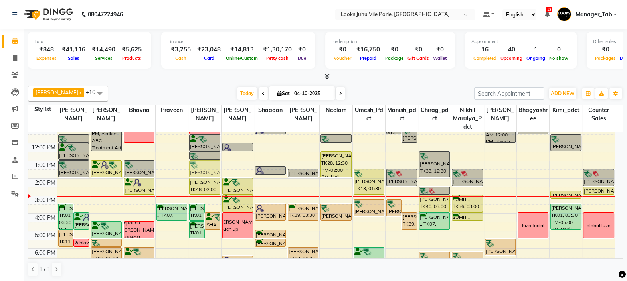
drag, startPoint x: 231, startPoint y: 161, endPoint x: 208, endPoint y: 164, distance: 24.1
click at [208, 164] on tr "HEMANT THAKKER, TK01, 03:30 PM-05:00 PM, K Nourish and Gloss Experience Ritual …" at bounding box center [321, 196] width 587 height 210
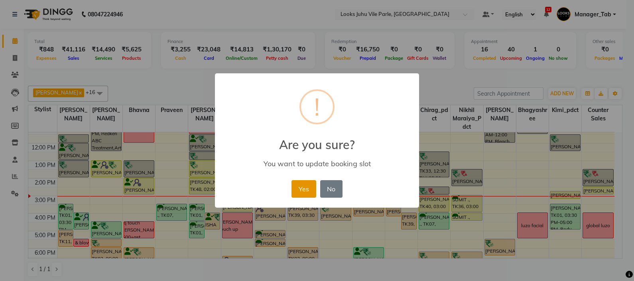
click at [304, 182] on button "Yes" at bounding box center [304, 189] width 24 height 18
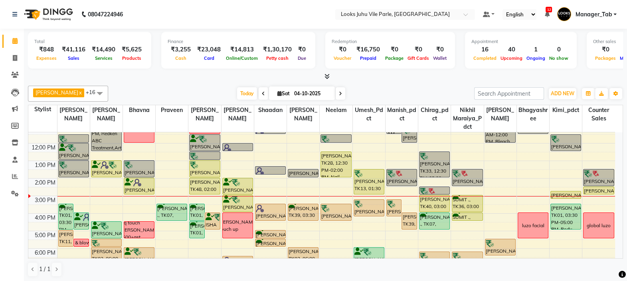
click at [287, 91] on span "Sat" at bounding box center [283, 94] width 16 height 6
select select "10"
select select "2025"
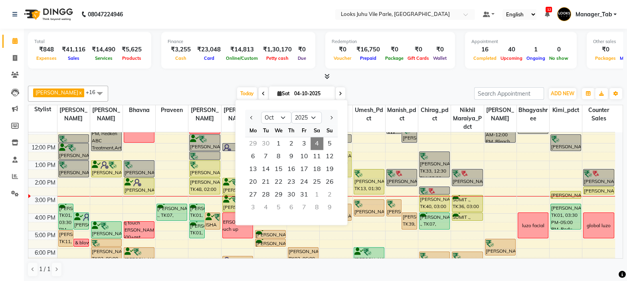
click at [379, 226] on div "9:00 AM 10:00 AM 11:00 AM 12:00 PM 1:00 PM 2:00 PM 3:00 PM 4:00 PM 5:00 PM 6:00…" at bounding box center [321, 196] width 587 height 210
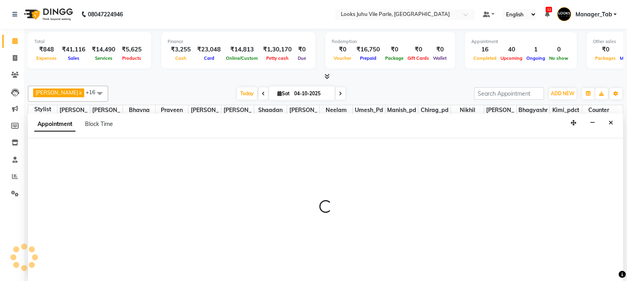
select select "54676"
select select "tentative"
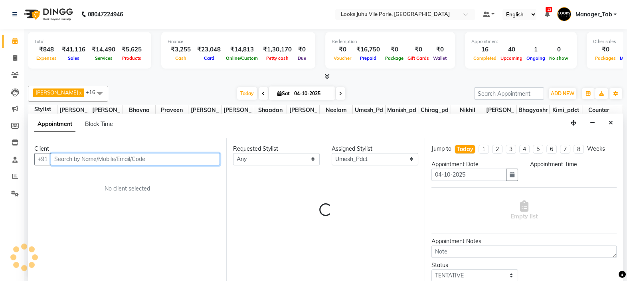
select select "990"
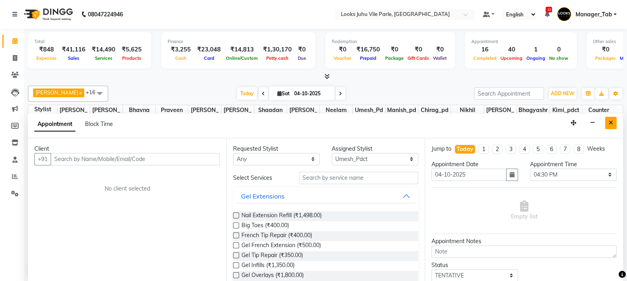
click at [613, 126] on button "Close" at bounding box center [611, 123] width 12 height 12
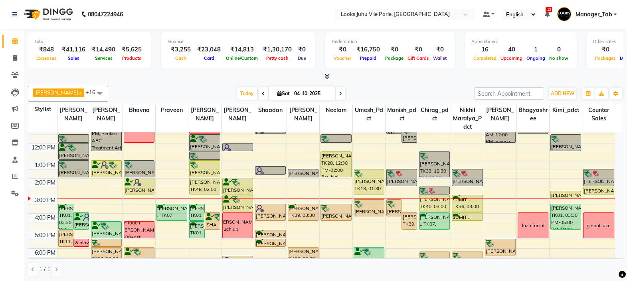
click at [301, 93] on input "04-10-2025" at bounding box center [312, 94] width 40 height 12
select select "10"
select select "2025"
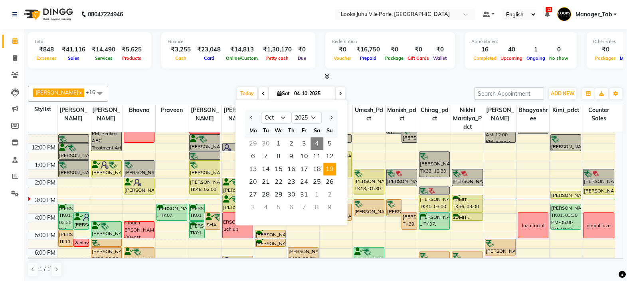
click at [329, 164] on span "19" at bounding box center [329, 169] width 13 height 13
type input "19-10-2025"
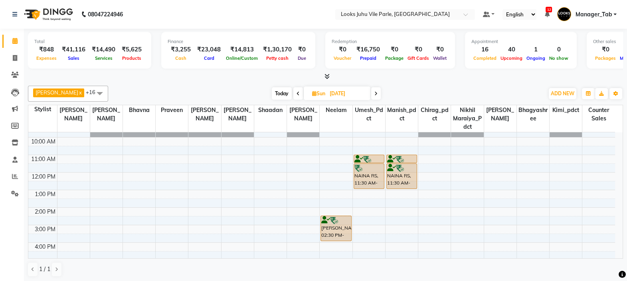
scroll to position [0, 0]
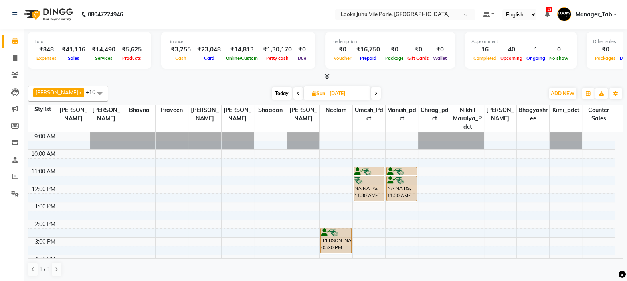
click at [609, 136] on td at bounding box center [336, 136] width 558 height 9
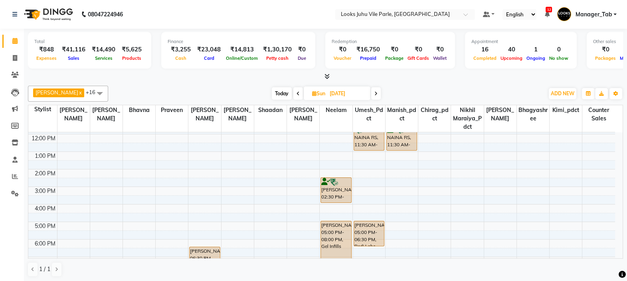
scroll to position [60, 0]
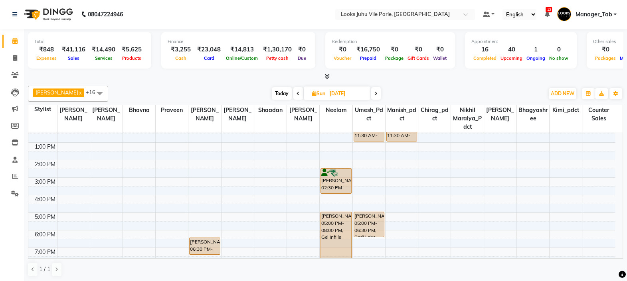
click at [335, 190] on div "kumud khanna, 02:30 PM-04:00 PM, Nail Extension Refill" at bounding box center [336, 181] width 30 height 25
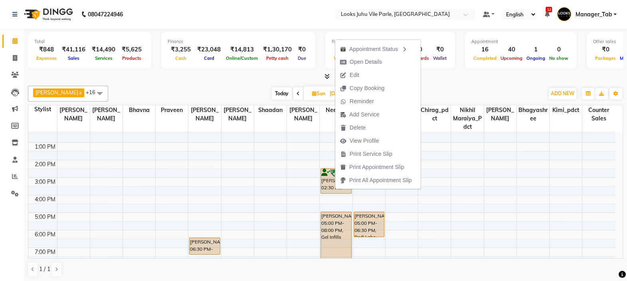
scroll to position [59, 0]
drag, startPoint x: 575, startPoint y: 160, endPoint x: 627, endPoint y: 156, distance: 51.6
click at [627, 156] on html "08047224946 Select Location × Looks Juhu Vile Parle, Mumbai Default Panel My Pa…" at bounding box center [313, 140] width 627 height 281
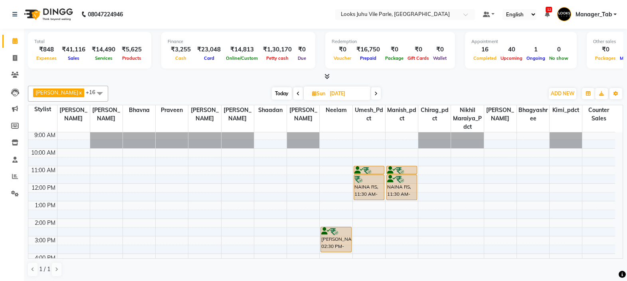
scroll to position [0, 0]
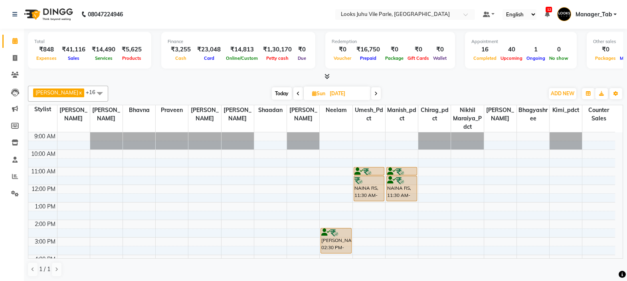
click at [365, 143] on td at bounding box center [336, 145] width 558 height 9
click at [365, 142] on td at bounding box center [336, 145] width 558 height 9
drag, startPoint x: 365, startPoint y: 142, endPoint x: 372, endPoint y: 144, distance: 7.3
click at [372, 144] on td at bounding box center [336, 145] width 558 height 9
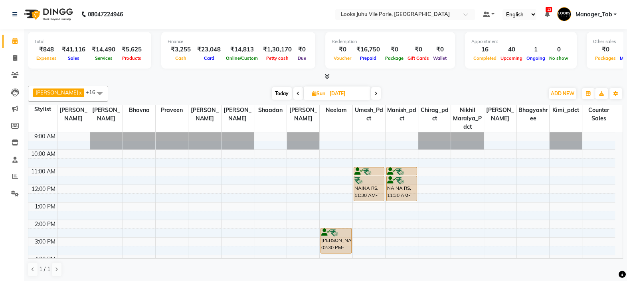
click at [372, 144] on td at bounding box center [336, 145] width 558 height 9
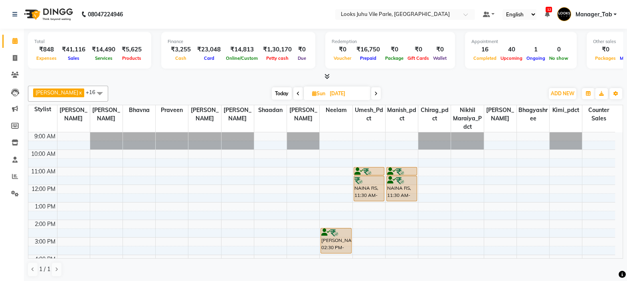
click at [372, 144] on td at bounding box center [336, 145] width 558 height 9
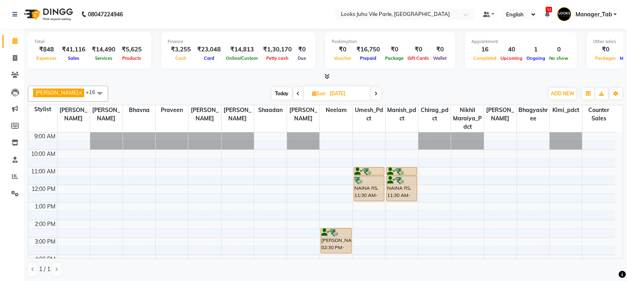
click at [372, 144] on td at bounding box center [336, 145] width 558 height 9
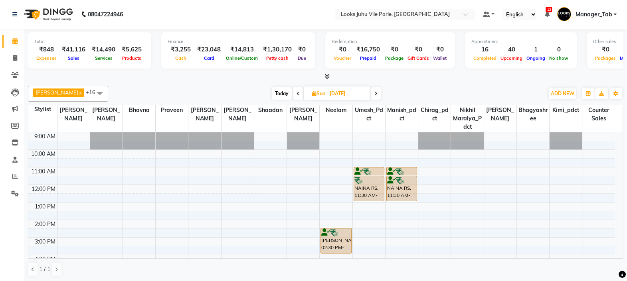
click at [372, 144] on td at bounding box center [336, 145] width 558 height 9
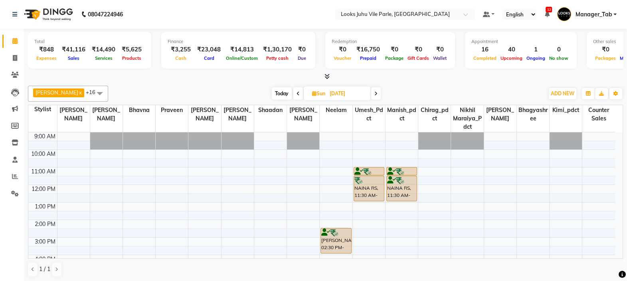
click at [372, 144] on td at bounding box center [336, 145] width 558 height 9
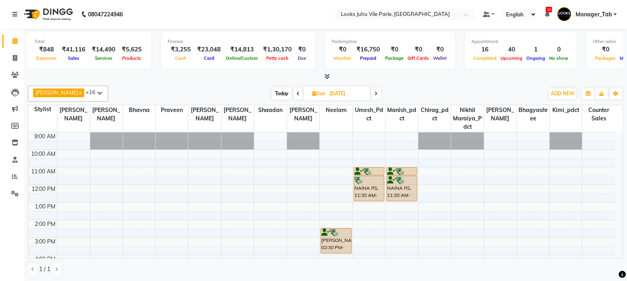
click at [372, 144] on td at bounding box center [336, 145] width 558 height 9
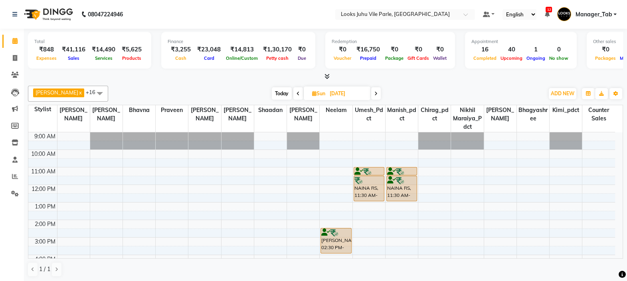
click at [372, 144] on td at bounding box center [336, 145] width 558 height 9
drag, startPoint x: 372, startPoint y: 144, endPoint x: 345, endPoint y: 134, distance: 28.4
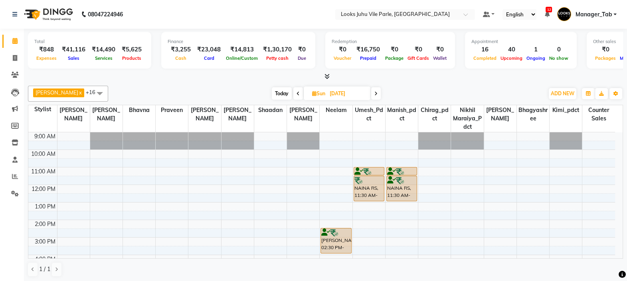
click at [345, 134] on tbody "9:00 AM 10:00 AM 11:00 AM 12:00 PM 1:00 PM 2:00 PM 3:00 PM 4:00 PM 5:00 PM 6:00…" at bounding box center [321, 237] width 587 height 210
click at [345, 134] on td at bounding box center [336, 136] width 558 height 9
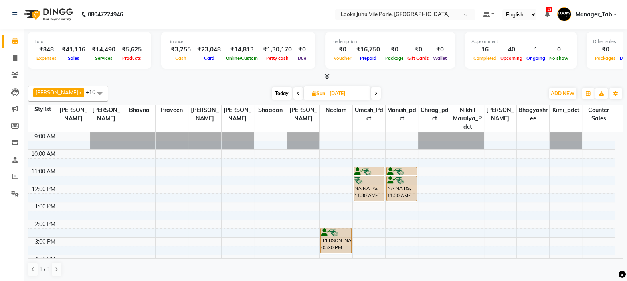
click at [345, 134] on td at bounding box center [336, 136] width 558 height 9
click at [344, 134] on td at bounding box center [336, 136] width 558 height 9
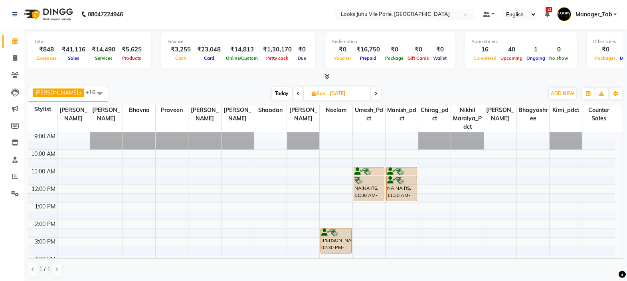
click at [344, 134] on td at bounding box center [336, 136] width 558 height 9
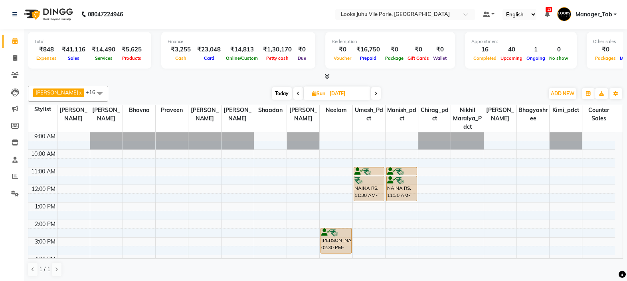
click at [344, 134] on td at bounding box center [336, 136] width 558 height 9
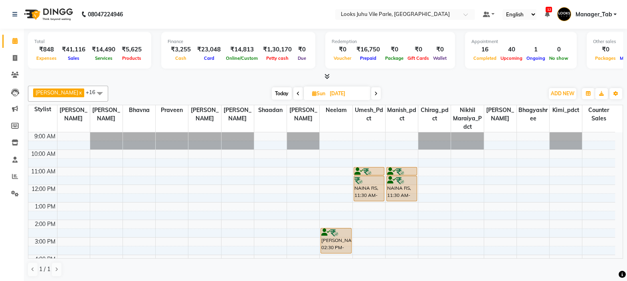
click at [344, 134] on td at bounding box center [336, 136] width 558 height 9
click at [348, 136] on td at bounding box center [336, 136] width 558 height 9
drag, startPoint x: 348, startPoint y: 136, endPoint x: 343, endPoint y: 140, distance: 6.5
click at [343, 140] on tbody "9:00 AM 10:00 AM 11:00 AM 12:00 PM 1:00 PM 2:00 PM 3:00 PM 4:00 PM 5:00 PM 6:00…" at bounding box center [321, 237] width 587 height 210
drag, startPoint x: 343, startPoint y: 140, endPoint x: 329, endPoint y: 126, distance: 19.5
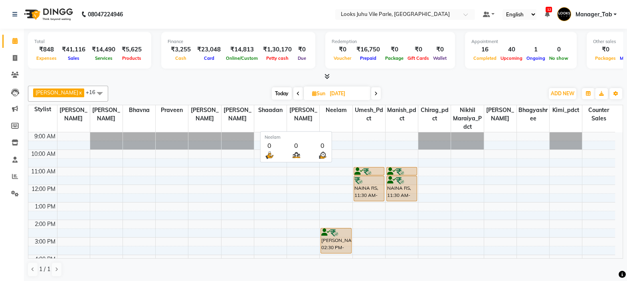
click at [329, 126] on table "Stylist Paras Sharma Fareed Malik Bhavna Praveen Nadeem Prajakta Shaadan Zeesha…" at bounding box center [325, 182] width 595 height 154
click at [329, 126] on th "Neelam" at bounding box center [336, 118] width 33 height 27
click at [329, 127] on th "Neelam" at bounding box center [336, 118] width 33 height 27
click at [336, 89] on input "19-10-2025" at bounding box center [347, 94] width 40 height 12
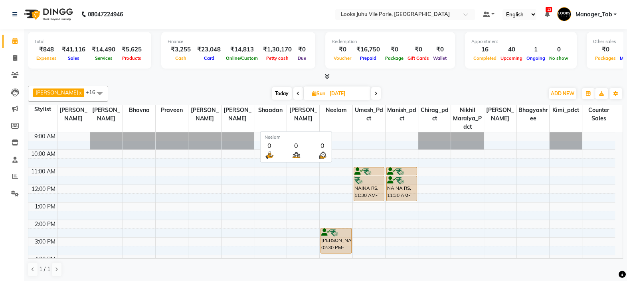
select select "10"
select select "2025"
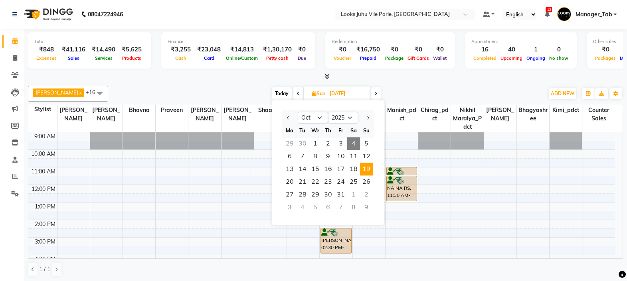
click at [277, 89] on span "Today" at bounding box center [282, 93] width 20 height 12
type input "04-10-2025"
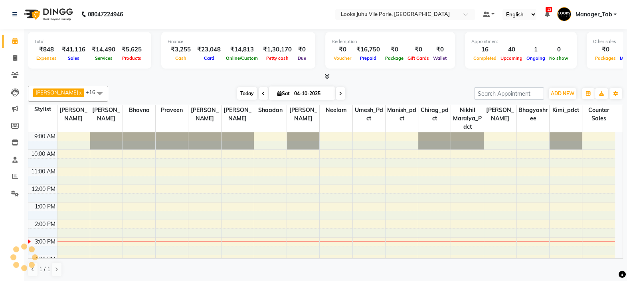
scroll to position [82, 0]
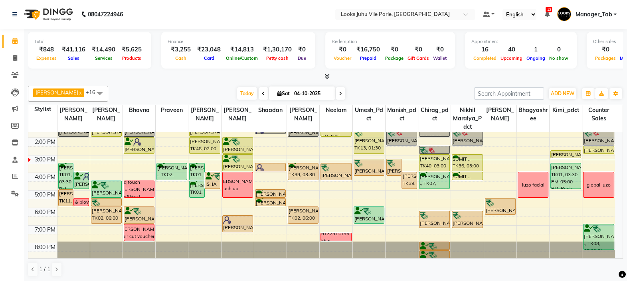
click at [328, 126] on th "Neelam" at bounding box center [336, 118] width 33 height 27
click at [237, 93] on span "Today" at bounding box center [247, 93] width 20 height 12
click at [200, 94] on div "[DATE] [DATE]" at bounding box center [291, 94] width 358 height 12
click at [167, 76] on div at bounding box center [325, 77] width 595 height 8
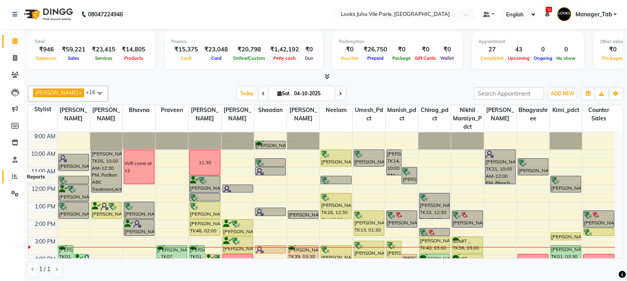
click at [14, 178] on icon at bounding box center [15, 177] width 6 height 6
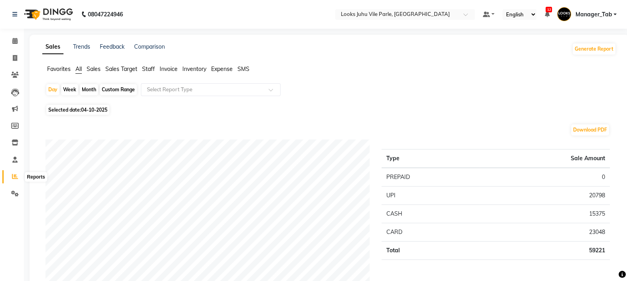
click at [12, 175] on icon at bounding box center [15, 177] width 6 height 6
click at [221, 69] on span "Expense" at bounding box center [222, 68] width 22 height 7
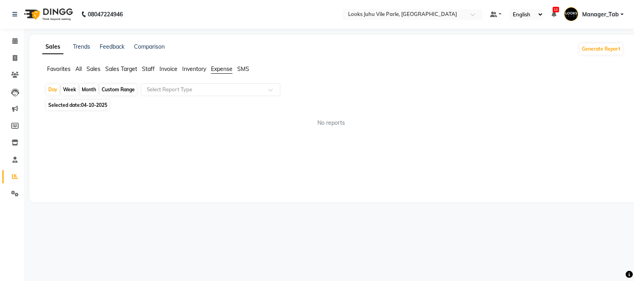
click at [100, 90] on div "Custom Range" at bounding box center [118, 89] width 37 height 11
select select "10"
select select "2025"
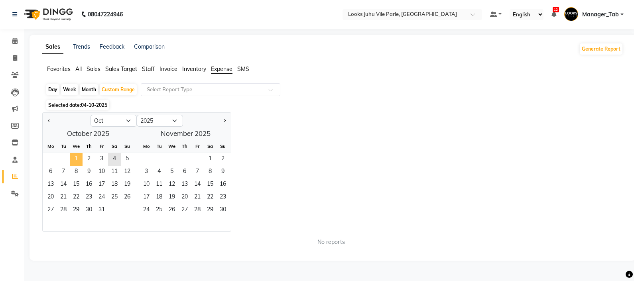
click at [74, 157] on span "1" at bounding box center [76, 159] width 13 height 13
click at [103, 212] on span "31" at bounding box center [101, 210] width 13 height 13
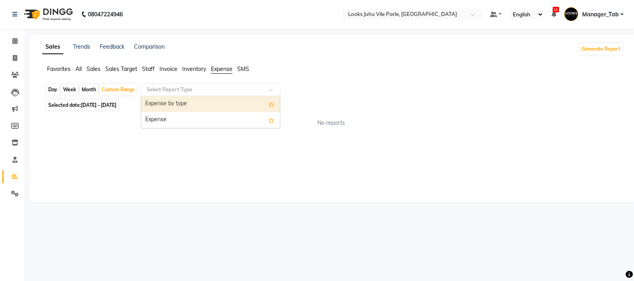
click at [205, 90] on input "text" at bounding box center [202, 90] width 115 height 8
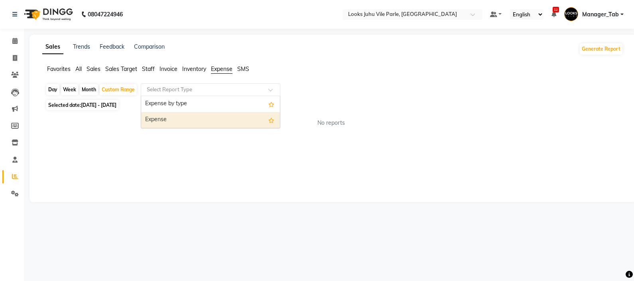
click at [186, 117] on div "Expense" at bounding box center [210, 120] width 139 height 16
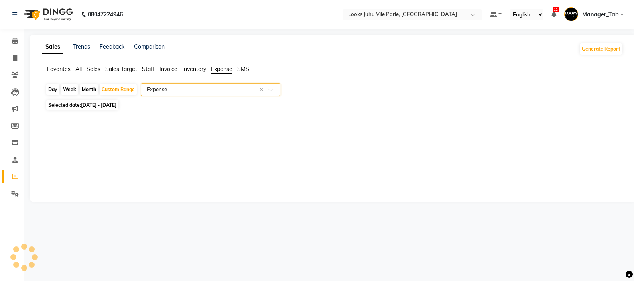
select select "full_report"
select select "csv"
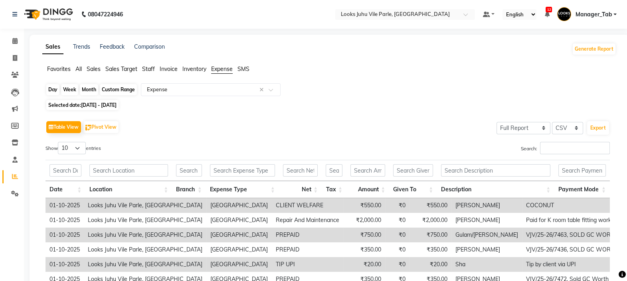
click at [117, 86] on div "Custom Range" at bounding box center [118, 89] width 37 height 11
select select "10"
select select "2025"
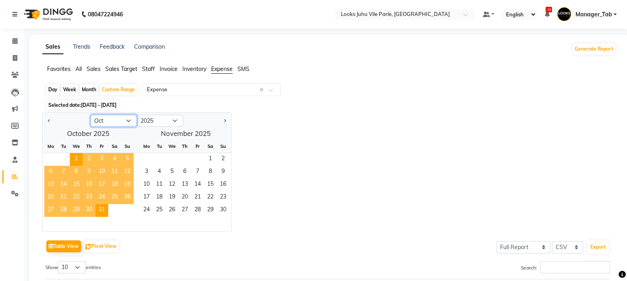
click at [119, 121] on select "Jan Feb Mar Apr May Jun Jul Aug Sep Oct Nov Dec" at bounding box center [114, 121] width 46 height 12
select select "9"
click at [91, 115] on select "Jan Feb Mar Apr May Jun Jul Aug Sep Oct Nov Dec" at bounding box center [114, 121] width 46 height 12
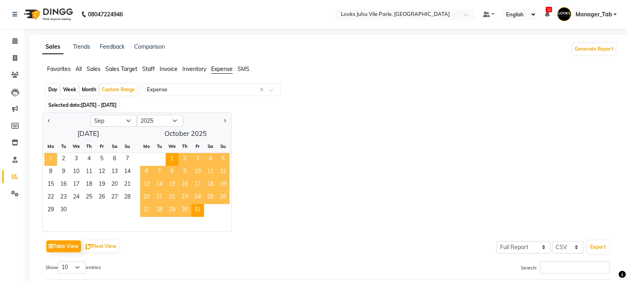
click at [48, 158] on span "1" at bounding box center [50, 159] width 13 height 13
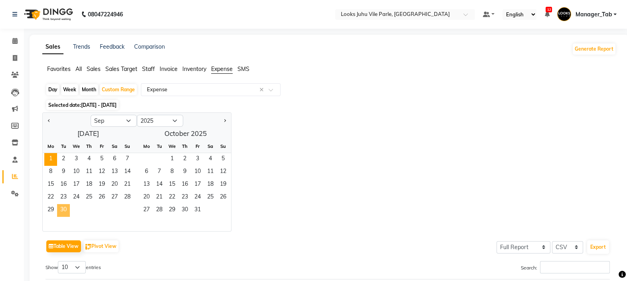
click at [67, 211] on span "30" at bounding box center [63, 210] width 13 height 13
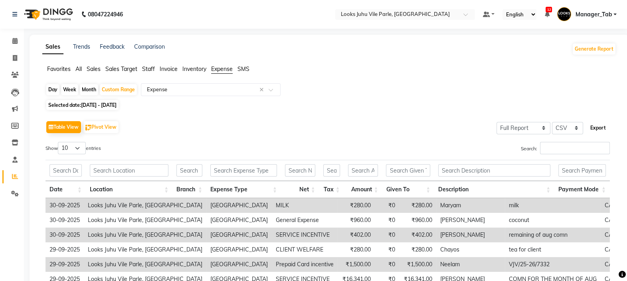
click at [593, 127] on button "Export" at bounding box center [598, 128] width 22 height 14
click at [200, 115] on div "Table View Pivot View Select Full Report Filtered Report Select CSV PDF Export …" at bounding box center [327, 250] width 577 height 274
click at [119, 91] on div "Custom Range" at bounding box center [118, 89] width 37 height 11
select select "9"
select select "2025"
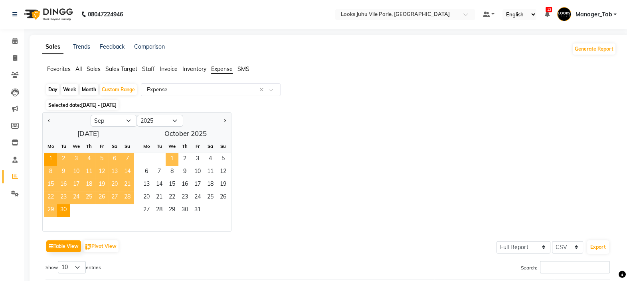
click at [169, 156] on span "1" at bounding box center [172, 159] width 13 height 13
select select "10"
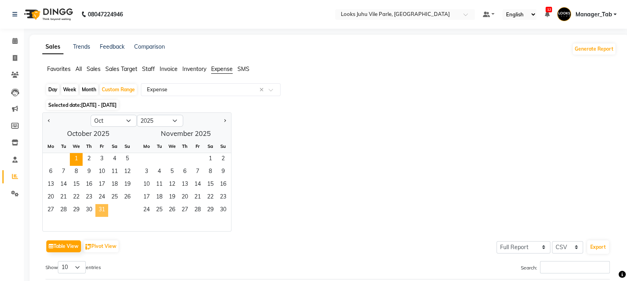
click at [104, 209] on span "31" at bounding box center [101, 210] width 13 height 13
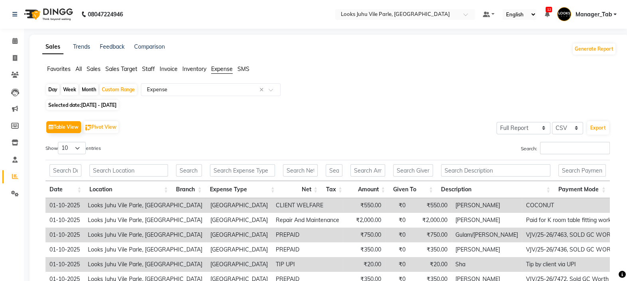
click at [298, 108] on div "Selected date: 01-10-2025 - 31-10-2025" at bounding box center [330, 105] width 571 height 8
click at [595, 128] on button "Export" at bounding box center [598, 128] width 22 height 14
click at [212, 135] on div "Table View Pivot View Select Full Report Filtered Report Select CSV PDF Export" at bounding box center [327, 127] width 564 height 17
click at [95, 101] on span "Selected date: 01-10-2025 - 31-10-2025" at bounding box center [82, 105] width 72 height 10
select select "10"
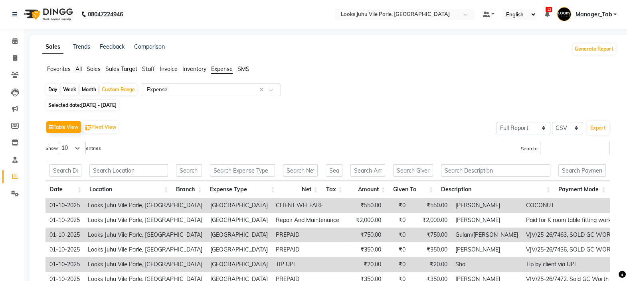
select select "2025"
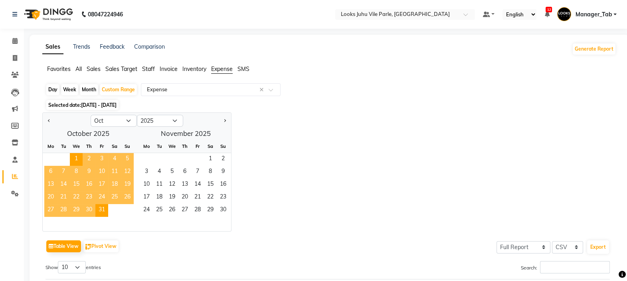
click at [130, 128] on div "October 2025 Mo Tu We Th Fr Sa Su 1 2 3 4 5 6 7 8 9 10 11 12 13 14 15 16 17 18 …" at bounding box center [137, 179] width 188 height 104
click at [112, 121] on select "Jan Feb Mar Apr May Jun Jul Aug Sep Oct Nov Dec" at bounding box center [114, 121] width 46 height 12
select select "9"
click at [91, 115] on select "Jan Feb Mar Apr May Jun Jul Aug Sep Oct Nov Dec" at bounding box center [114, 121] width 46 height 12
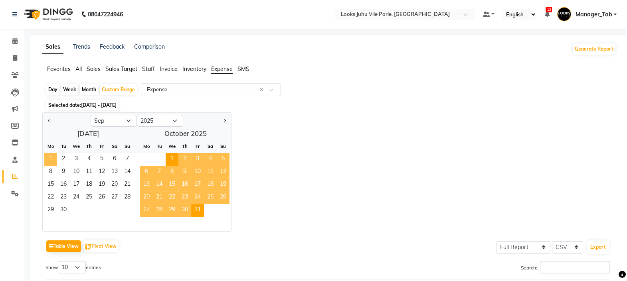
click at [50, 158] on span "1" at bounding box center [50, 159] width 13 height 13
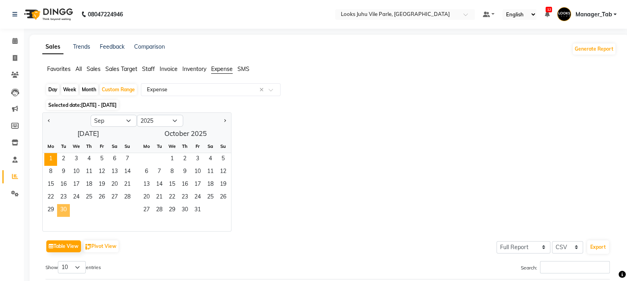
click at [65, 215] on span "30" at bounding box center [63, 210] width 13 height 13
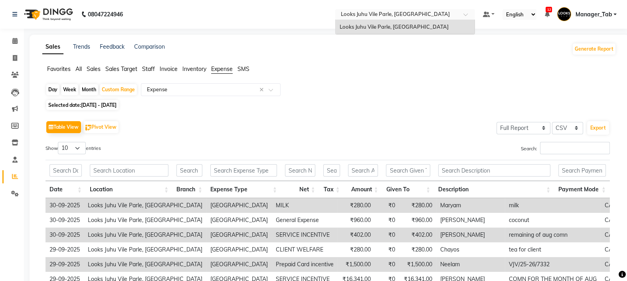
click at [380, 11] on input "text" at bounding box center [397, 15] width 116 height 8
click at [385, 72] on ul "Favorites All Sales Sales Target Staff Invoice Inventory Expense SMS" at bounding box center [329, 69] width 574 height 9
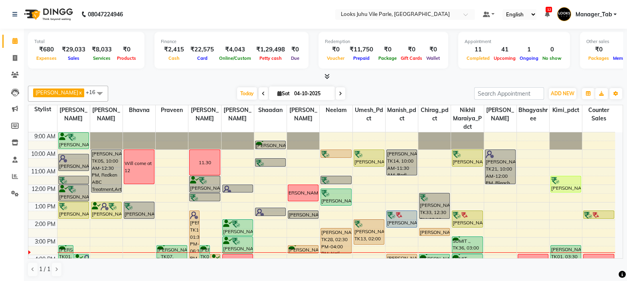
scroll to position [68, 0]
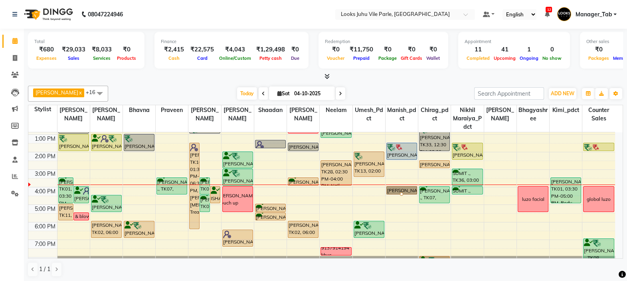
click at [411, 186] on link "Soham Sheth, TK39, 04:00 PM-04:30 PM, Head Massage(F)" at bounding box center [401, 190] width 31 height 8
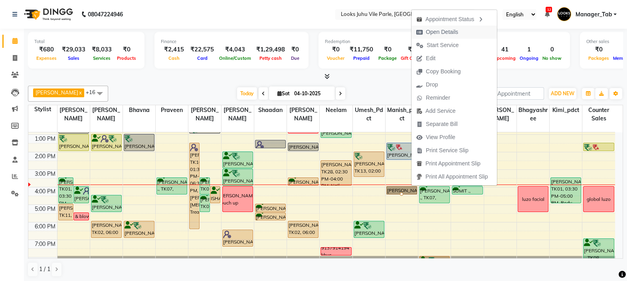
click at [441, 28] on span "Open Details" at bounding box center [442, 32] width 32 height 8
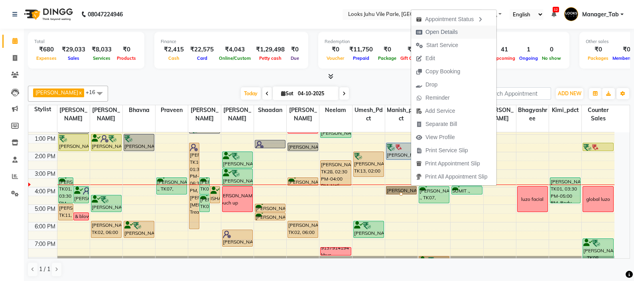
select select "7"
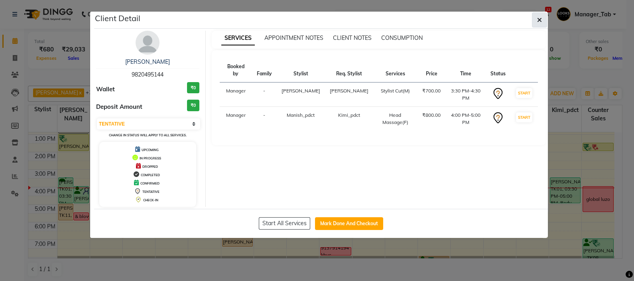
click at [540, 20] on icon "button" at bounding box center [540, 20] width 5 height 6
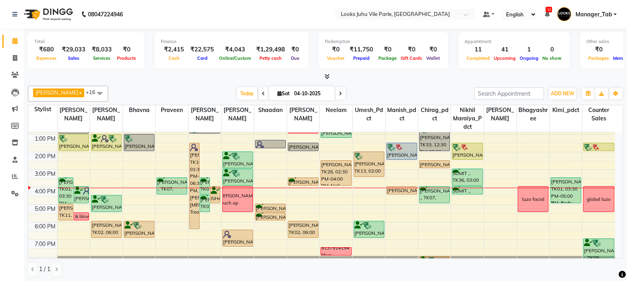
click at [301, 178] on div "[PERSON_NAME], TK39, 03:30 PM-04:00 PM, Stylist Cut(M)" at bounding box center [303, 182] width 30 height 8
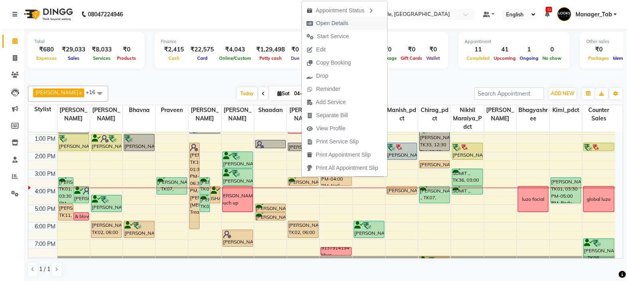
click at [338, 25] on span "Open Details" at bounding box center [332, 23] width 32 height 8
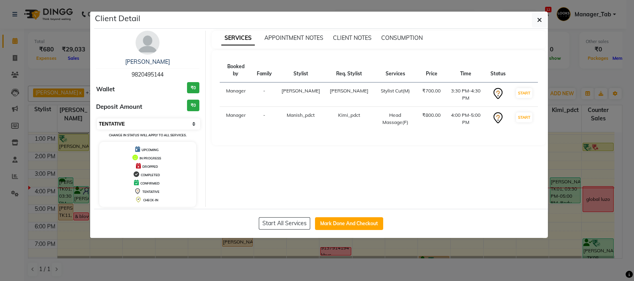
click at [138, 123] on select "Select IN SERVICE CONFIRMED TENTATIVE CHECK IN MARK DONE DROPPED UPCOMING" at bounding box center [148, 124] width 103 height 11
select select "8"
click at [97, 119] on select "Select IN SERVICE CONFIRMED TENTATIVE CHECK IN MARK DONE DROPPED UPCOMING" at bounding box center [148, 124] width 103 height 11
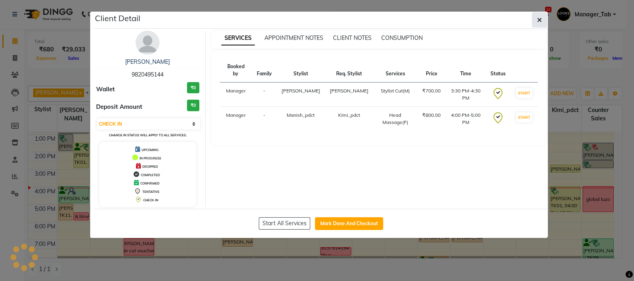
click at [538, 20] on icon "button" at bounding box center [540, 20] width 5 height 6
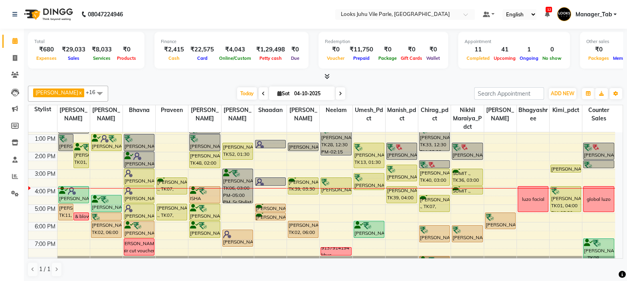
click at [593, 178] on td at bounding box center [336, 182] width 558 height 9
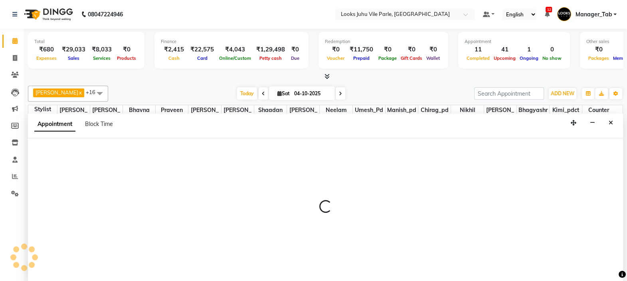
scroll to position [0, 0]
select select "70589"
select select "990"
select select "tentative"
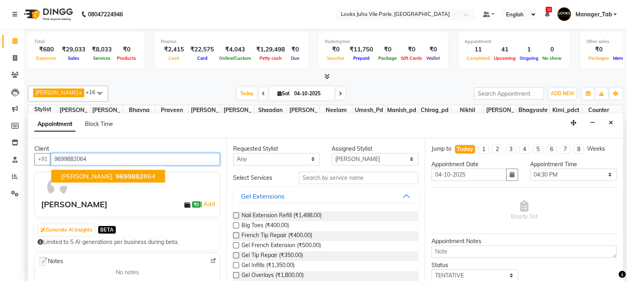
click at [132, 178] on span "96998820" at bounding box center [132, 176] width 32 height 8
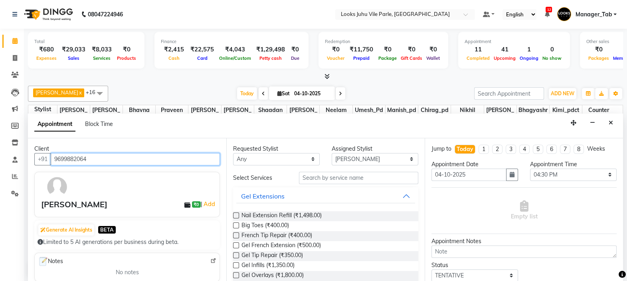
type input "9699882064"
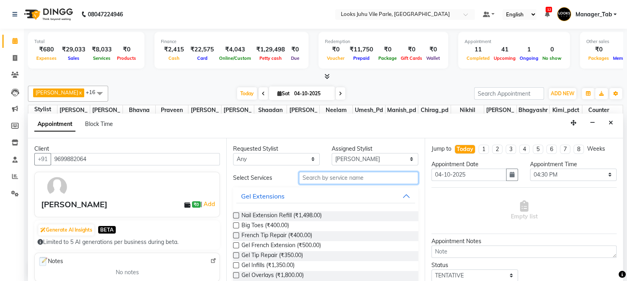
click at [340, 178] on input "text" at bounding box center [358, 178] width 119 height 12
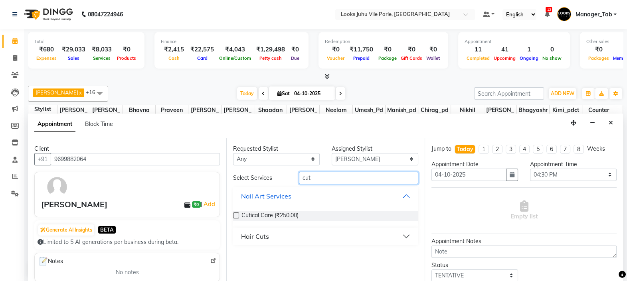
type input "cut"
click at [266, 235] on div "Hair Cuts" at bounding box center [255, 237] width 28 height 10
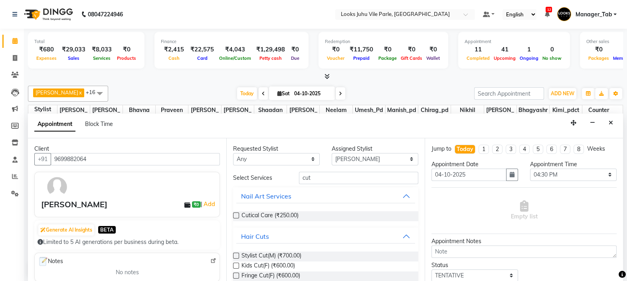
click at [236, 255] on label at bounding box center [236, 256] width 6 height 6
click at [236, 255] on input "checkbox" at bounding box center [235, 256] width 5 height 5
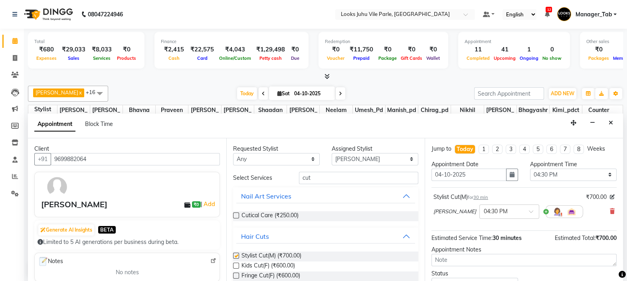
click at [323, 189] on button "Nail Art Services" at bounding box center [325, 196] width 179 height 14
checkbox input "false"
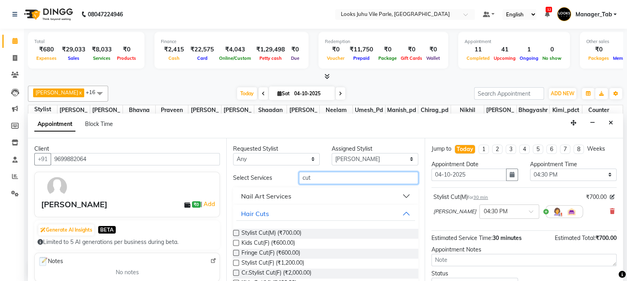
click at [334, 179] on input "cut" at bounding box center [358, 178] width 119 height 12
type input "c"
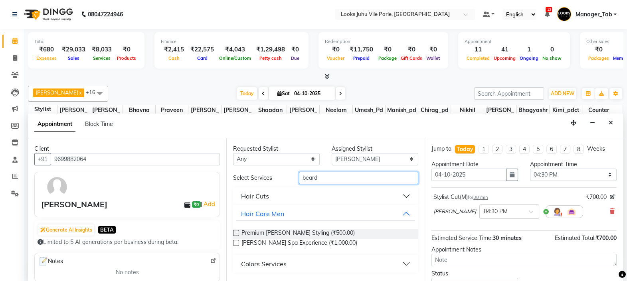
type input "beard"
click at [253, 210] on div "Hair Care Men" at bounding box center [262, 214] width 43 height 10
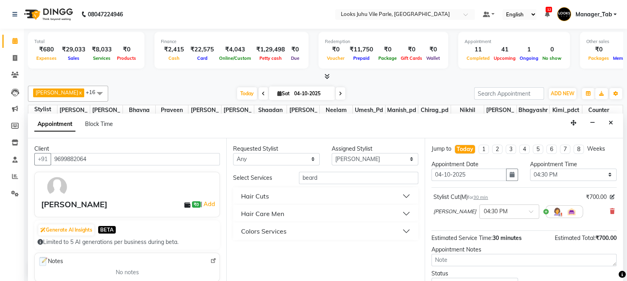
click at [257, 210] on div "Hair Care Men" at bounding box center [262, 214] width 43 height 10
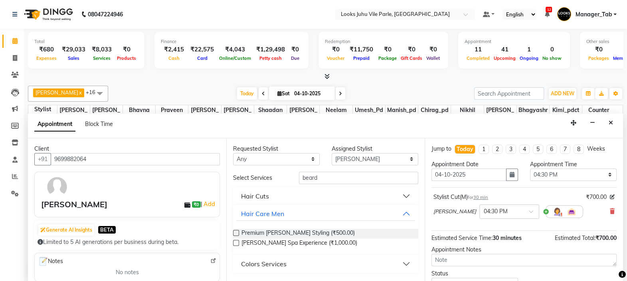
click at [256, 263] on div "Colors Services" at bounding box center [263, 264] width 45 height 10
click at [261, 192] on div "Hair Cuts" at bounding box center [255, 197] width 28 height 10
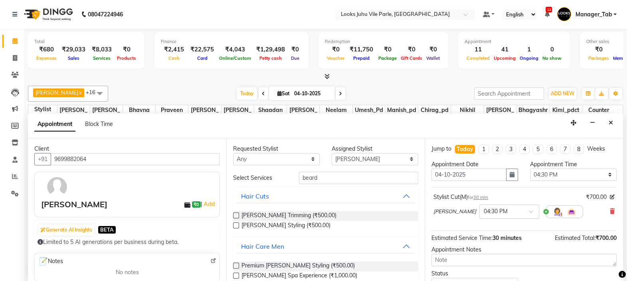
click at [236, 214] on label at bounding box center [236, 216] width 6 height 6
click at [236, 214] on input "checkbox" at bounding box center [235, 216] width 5 height 5
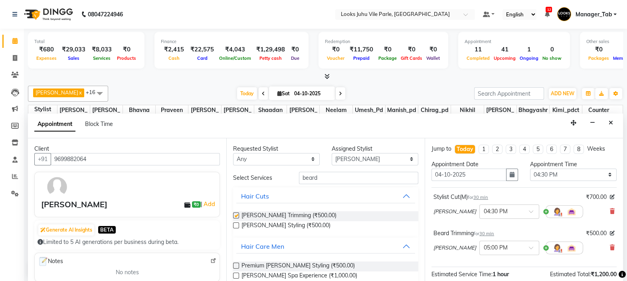
checkbox input "false"
click at [322, 174] on input "beard" at bounding box center [358, 178] width 119 height 12
type input "b"
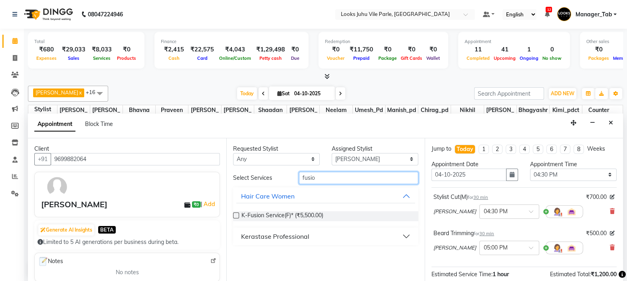
type input "fusio"
click at [299, 233] on div "Kerastase Professional" at bounding box center [275, 237] width 68 height 10
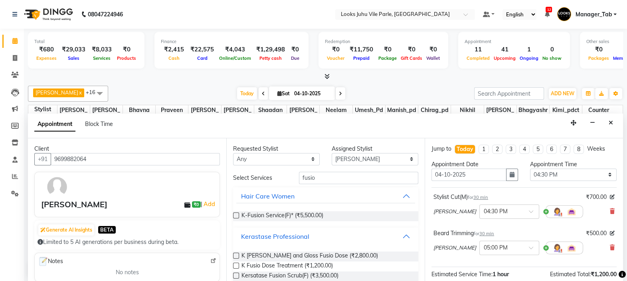
scroll to position [12, 0]
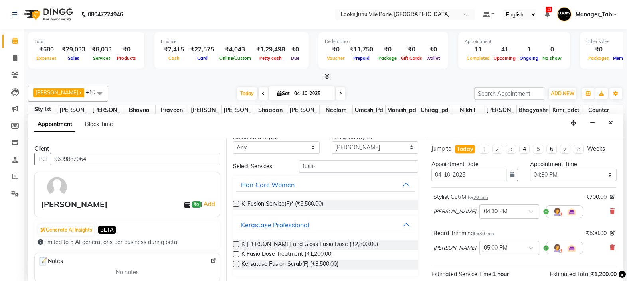
click at [236, 263] on label at bounding box center [236, 264] width 6 height 6
click at [236, 263] on input "checkbox" at bounding box center [235, 265] width 5 height 5
checkbox input "false"
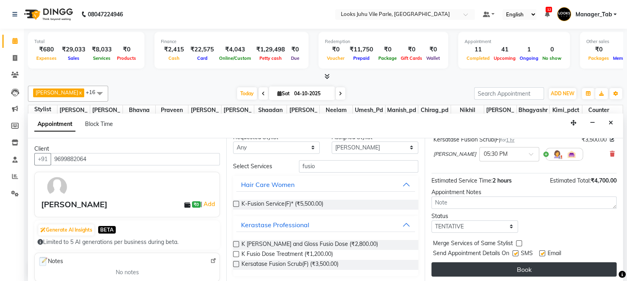
click at [507, 273] on button "Book" at bounding box center [523, 270] width 185 height 14
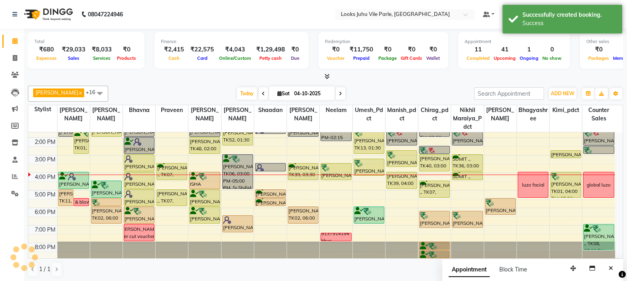
scroll to position [0, 0]
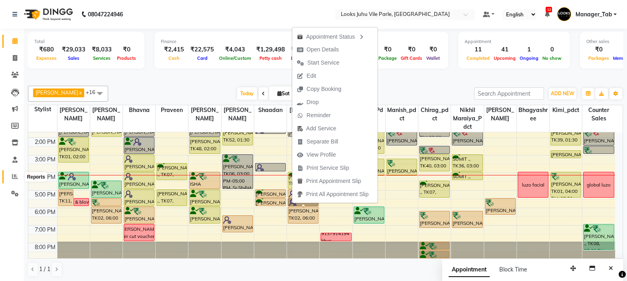
click at [16, 176] on icon at bounding box center [15, 177] width 6 height 6
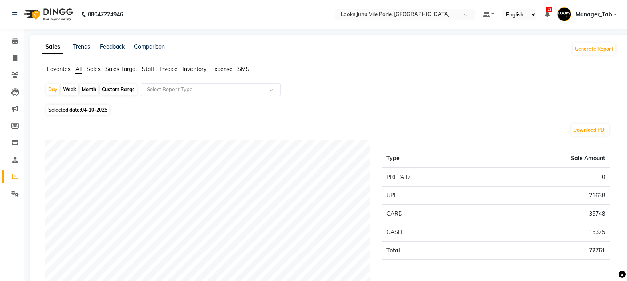
click at [146, 66] on span "Staff" at bounding box center [148, 68] width 13 height 7
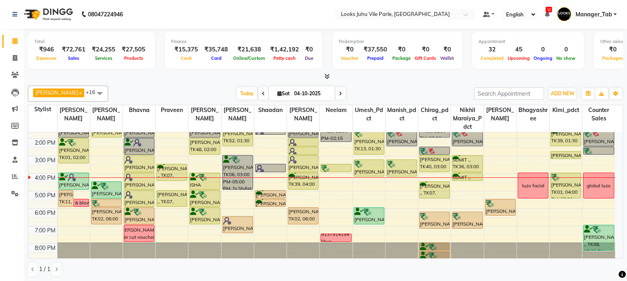
scroll to position [82, 0]
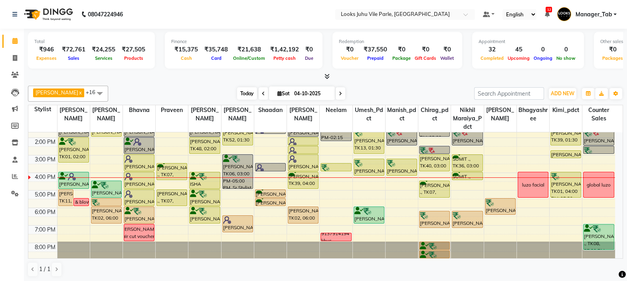
click at [247, 93] on span "Today" at bounding box center [247, 93] width 20 height 12
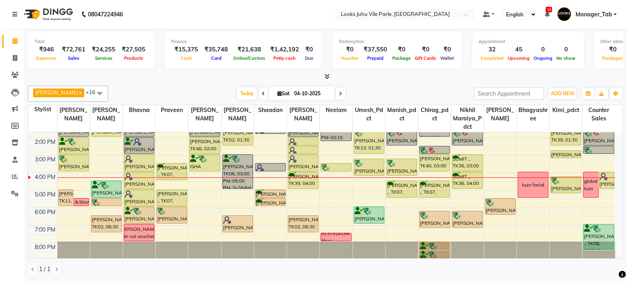
click at [338, 92] on span at bounding box center [341, 93] width 10 height 12
type input "05-10-2025"
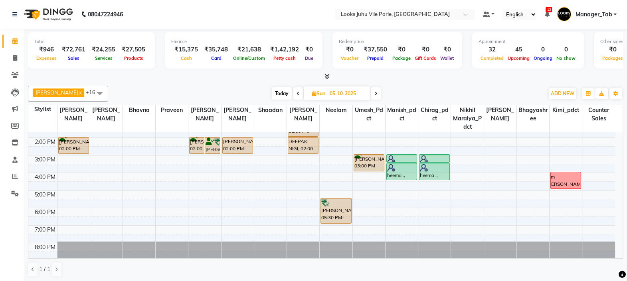
click at [474, 131] on td at bounding box center [336, 133] width 558 height 9
click at [327, 96] on input "05-10-2025" at bounding box center [347, 94] width 40 height 12
select select "10"
select select "2025"
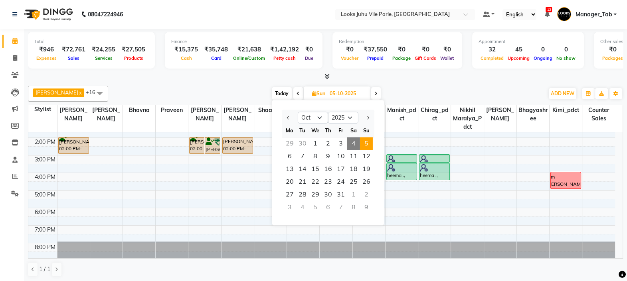
click at [351, 142] on span "4" at bounding box center [353, 143] width 13 height 13
type input "04-10-2025"
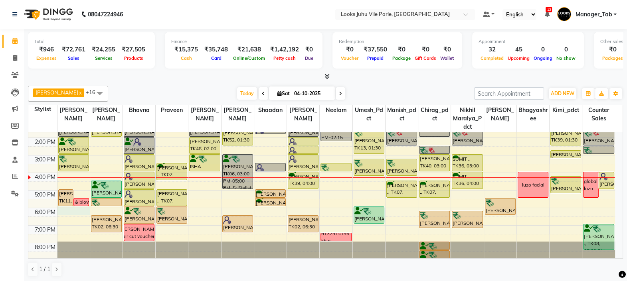
click at [68, 211] on div "9:00 AM 10:00 AM 11:00 AM 12:00 PM 1:00 PM 2:00 PM 3:00 PM 4:00 PM 5:00 PM 6:00…" at bounding box center [321, 155] width 587 height 210
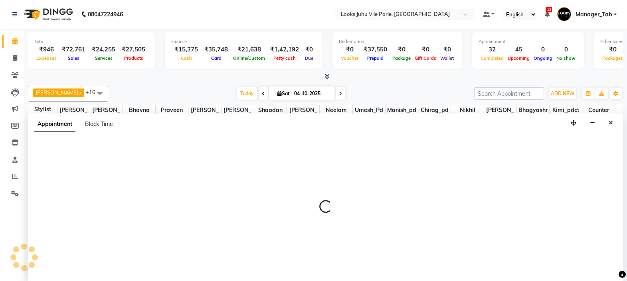
scroll to position [0, 0]
select select "59718"
select select "tentative"
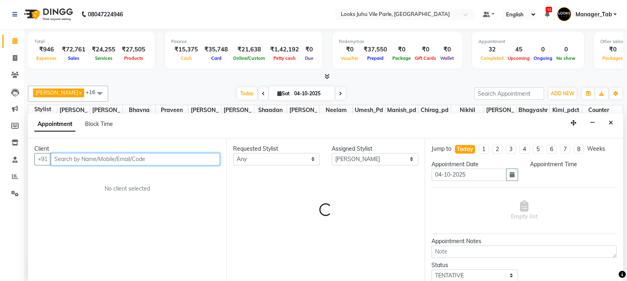
select select "1080"
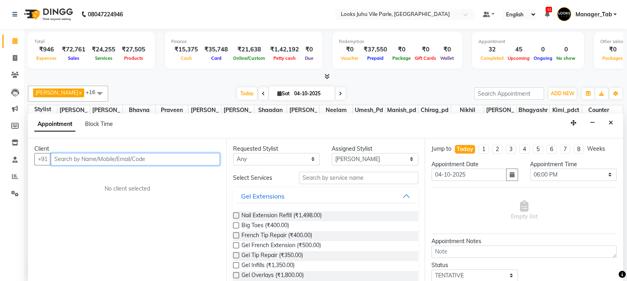
click at [98, 162] on input "text" at bounding box center [135, 159] width 169 height 12
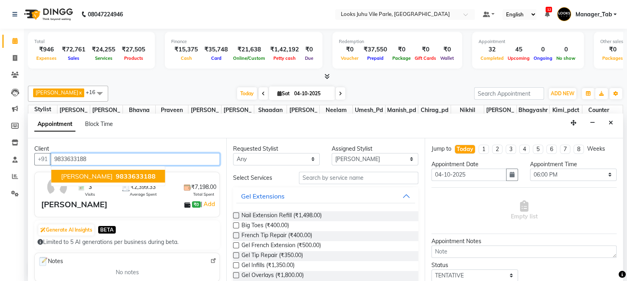
click at [85, 174] on span "sohail barot" at bounding box center [86, 176] width 51 height 8
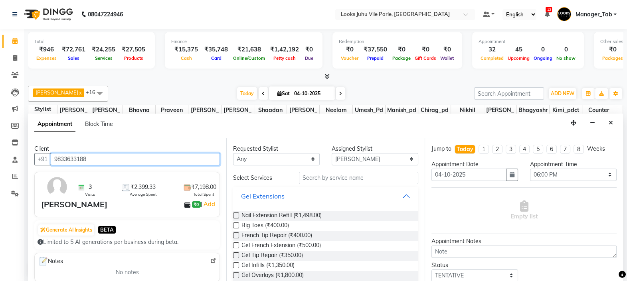
type input "9833633188"
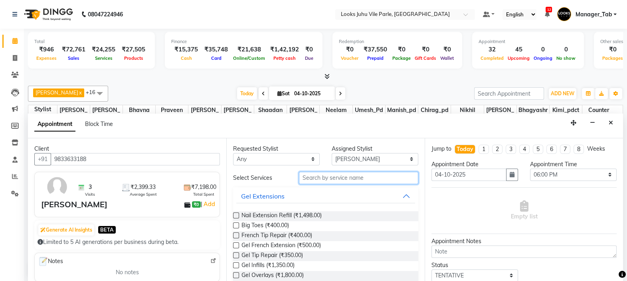
click at [326, 176] on input "text" at bounding box center [358, 178] width 119 height 12
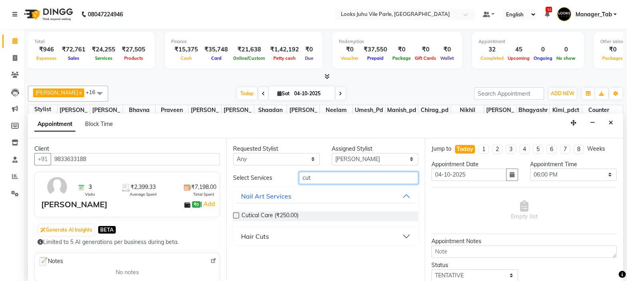
type input "cut"
click at [267, 235] on div "Hair Cuts" at bounding box center [255, 237] width 28 height 10
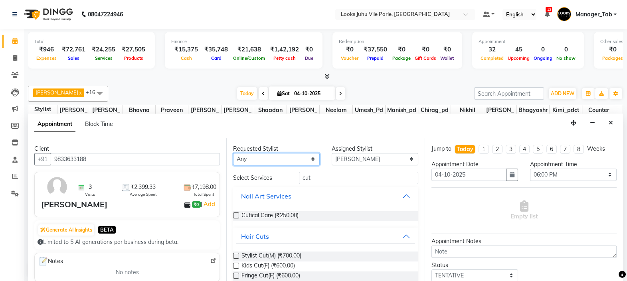
click at [248, 160] on select "Any [PERSON_NAME] [PERSON_NAME] [PERSON_NAME] [PERSON_NAME] Chirag_pdct Counter…" at bounding box center [276, 159] width 87 height 12
select select "59718"
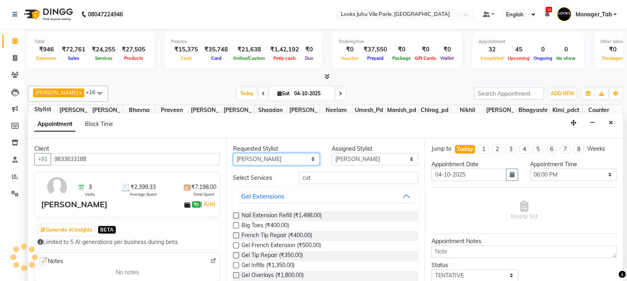
click at [248, 160] on select "Any [PERSON_NAME] [PERSON_NAME] [PERSON_NAME] [PERSON_NAME] Chirag_pdct Counter…" at bounding box center [276, 159] width 87 height 12
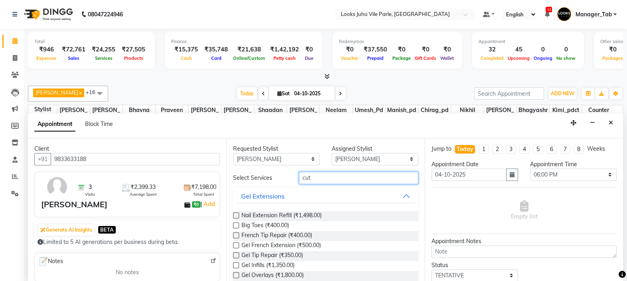
click at [339, 176] on input "cut" at bounding box center [358, 178] width 119 height 12
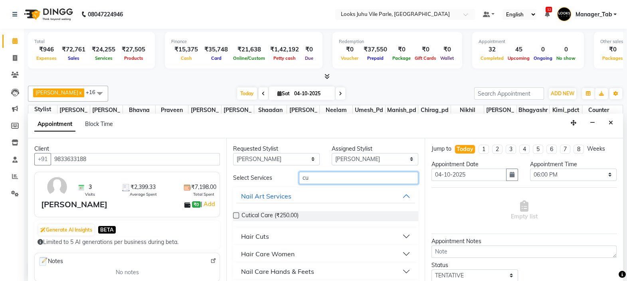
type input "cut"
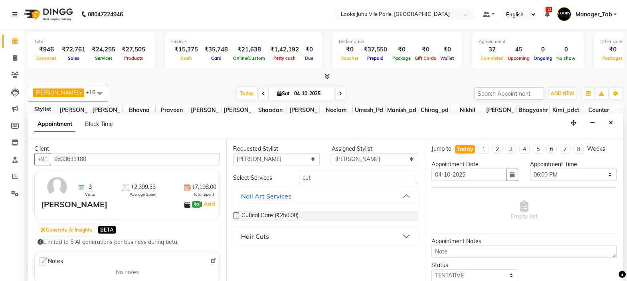
click at [315, 228] on div "Hair Cuts" at bounding box center [325, 237] width 185 height 18
click at [312, 237] on button "Hair Cuts" at bounding box center [325, 236] width 179 height 14
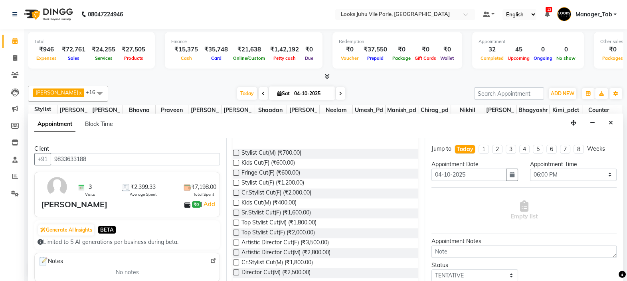
scroll to position [112, 0]
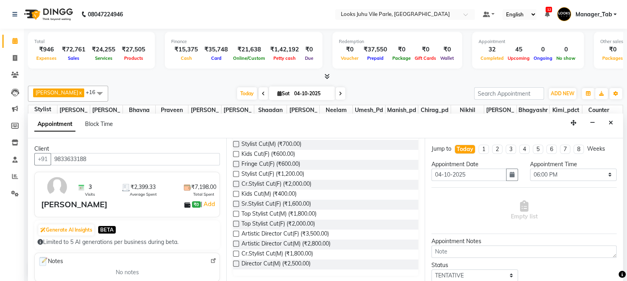
click at [236, 262] on label at bounding box center [236, 264] width 6 height 6
click at [236, 262] on input "checkbox" at bounding box center [235, 264] width 5 height 5
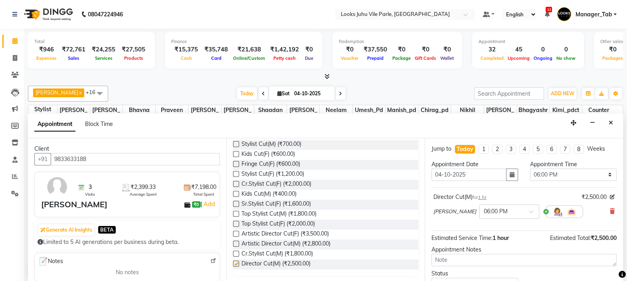
checkbox input "false"
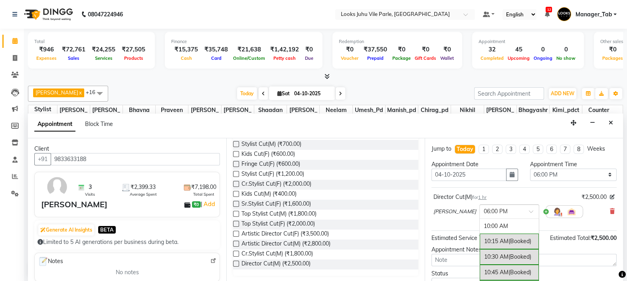
scroll to position [489, 0]
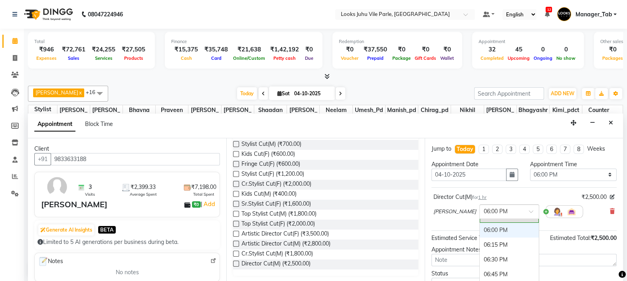
click at [524, 207] on div at bounding box center [509, 211] width 59 height 8
click at [499, 253] on div "06:30 PM" at bounding box center [509, 260] width 59 height 15
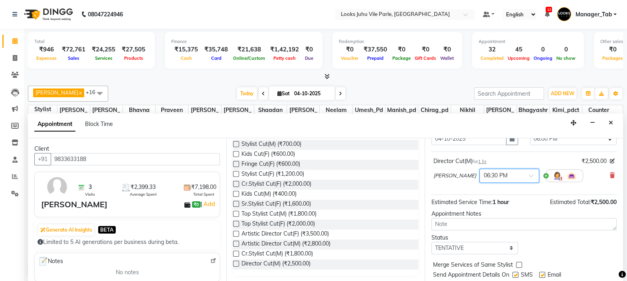
scroll to position [58, 0]
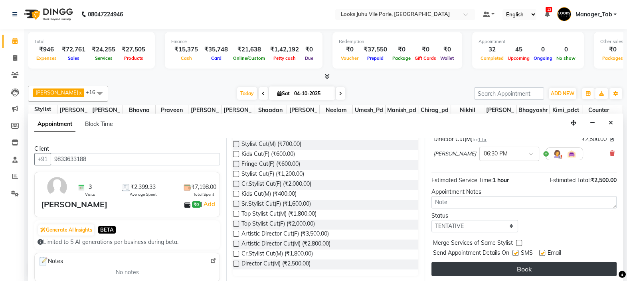
click at [583, 262] on button "Book" at bounding box center [523, 269] width 185 height 14
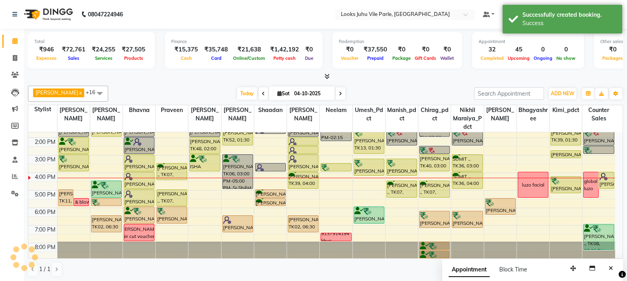
scroll to position [0, 0]
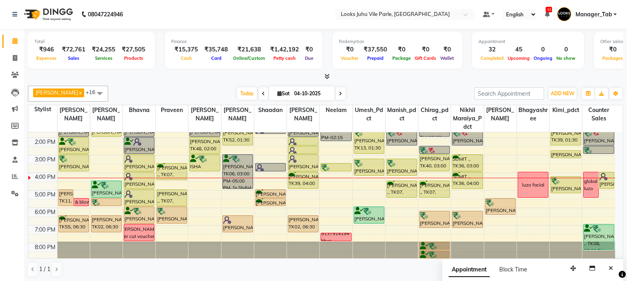
click at [308, 93] on input "04-10-2025" at bounding box center [312, 94] width 40 height 12
select select "10"
select select "2025"
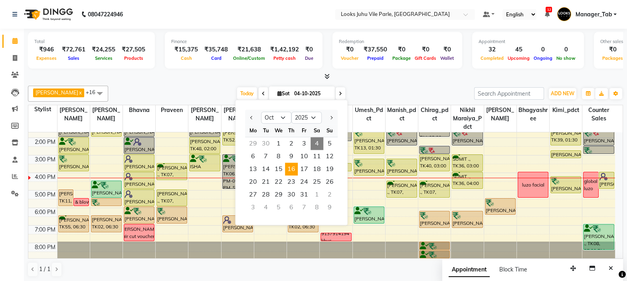
click at [293, 169] on span "16" at bounding box center [291, 169] width 13 height 13
type input "16-10-2025"
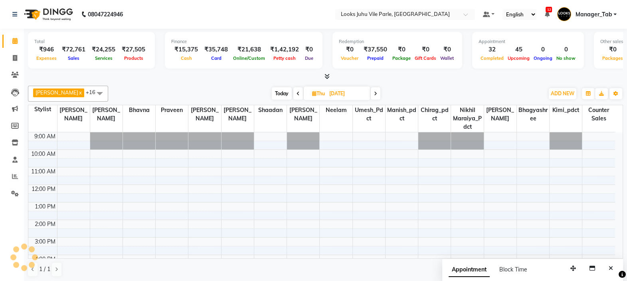
scroll to position [82, 0]
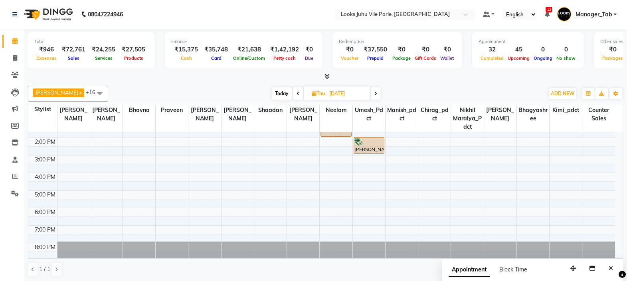
click at [328, 94] on input "16-10-2025" at bounding box center [347, 94] width 40 height 12
select select "10"
select select "2025"
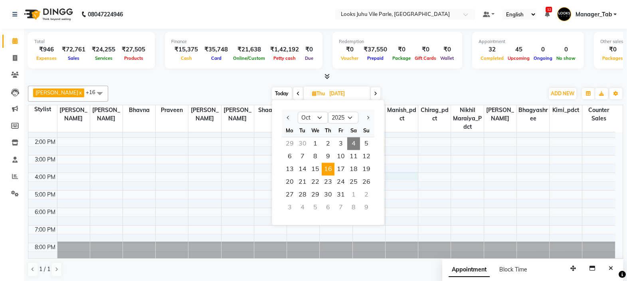
click at [407, 172] on div "9:00 AM 10:00 AM 11:00 AM 12:00 PM 1:00 PM 2:00 PM 3:00 PM 4:00 PM 5:00 PM 6:00…" at bounding box center [321, 155] width 587 height 210
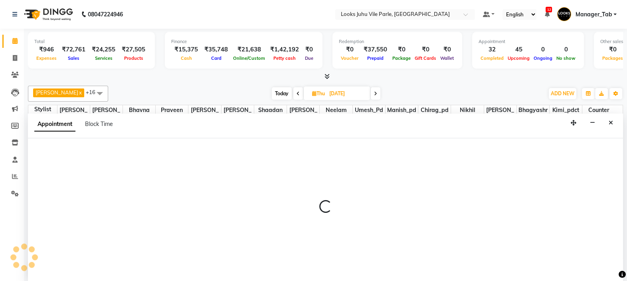
scroll to position [0, 0]
select select "54677"
select select "tentative"
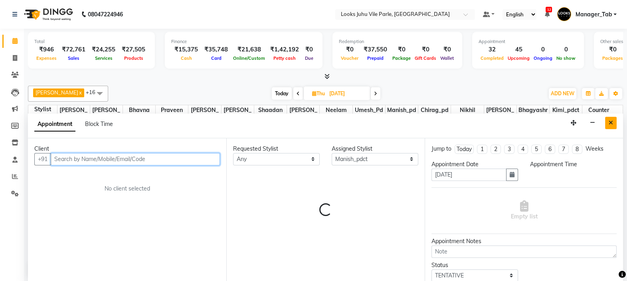
select select "960"
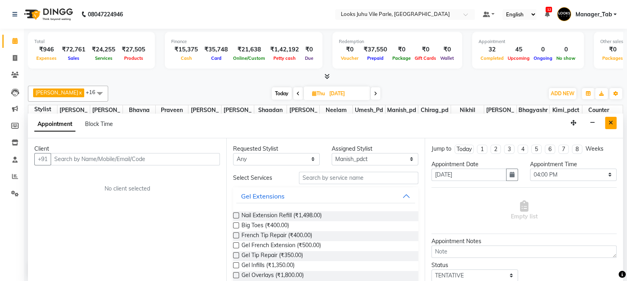
click at [607, 121] on button "Close" at bounding box center [611, 123] width 12 height 12
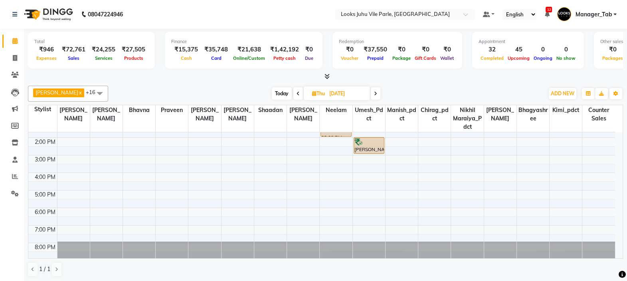
click at [327, 93] on input "16-10-2025" at bounding box center [347, 94] width 40 height 12
select select "10"
select select "2025"
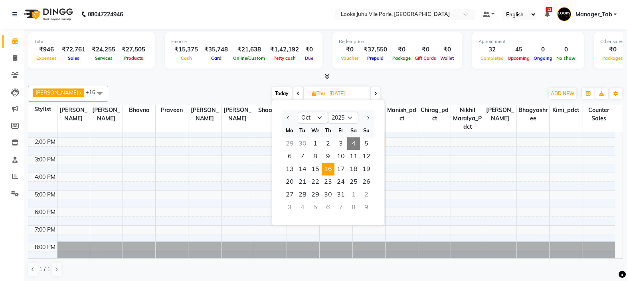
click at [347, 143] on span "4" at bounding box center [353, 143] width 13 height 13
type input "04-10-2025"
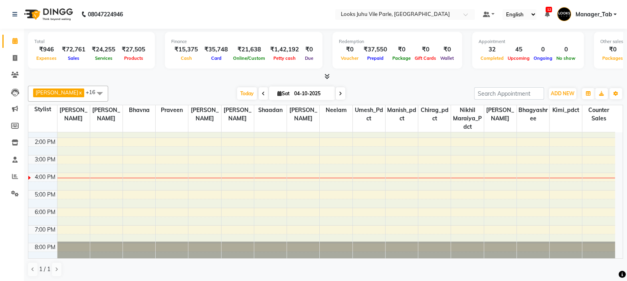
scroll to position [82, 0]
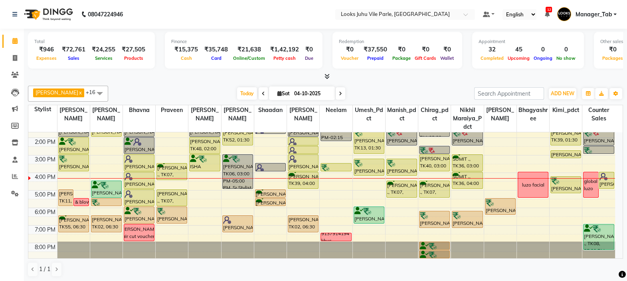
click at [85, 163] on div "HEMANG THAKAR, TK01, 03:00 PM-04:00 PM, Cr.Stylist Cut(M)" at bounding box center [74, 163] width 30 height 16
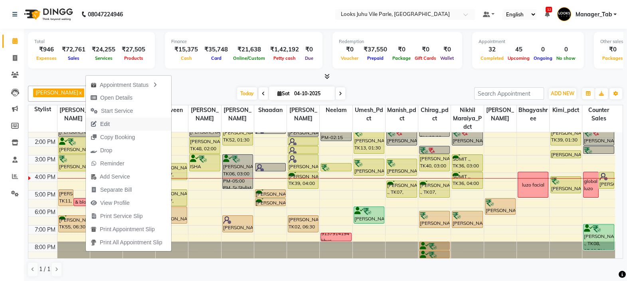
click at [120, 125] on button "Edit" at bounding box center [128, 124] width 85 height 13
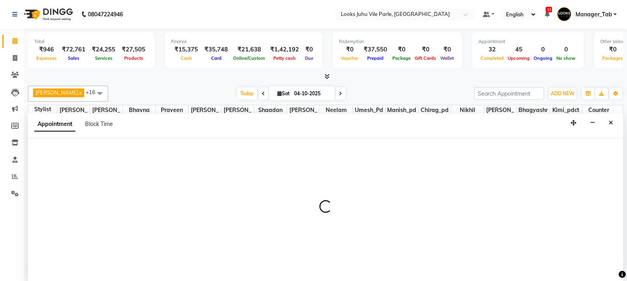
select select "tentative"
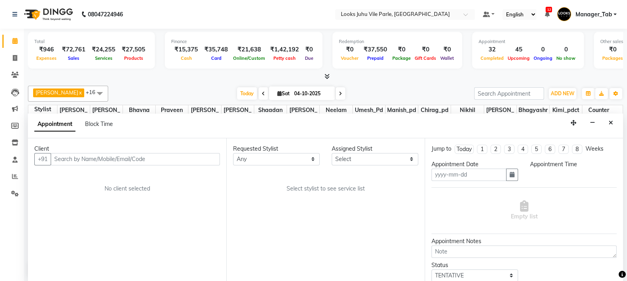
type input "04-10-2025"
select select "check-in"
select select "840"
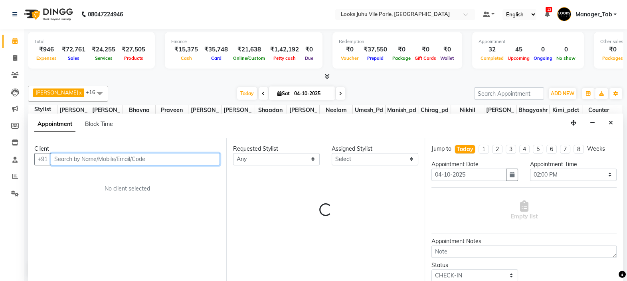
select select "69136"
select select "68482"
select select "3148"
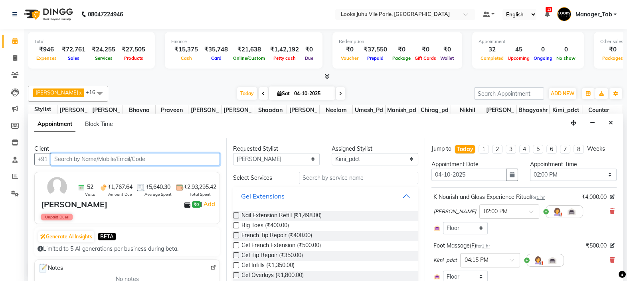
select select "3148"
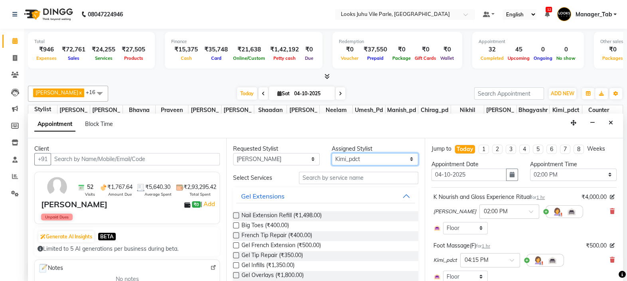
click at [373, 160] on select "Select Aadil Abu_Bakar Aisha Akash_asst Aman Bhagyashree Bhavna Chand Chirag_pd…" at bounding box center [375, 159] width 87 height 12
select select "69136"
click at [373, 160] on select "Select Aadil Abu_Bakar Aisha Akash_asst Aman Bhagyashree Bhavna Chand Chirag_pd…" at bounding box center [375, 159] width 87 height 12
click at [345, 179] on input "text" at bounding box center [358, 178] width 119 height 12
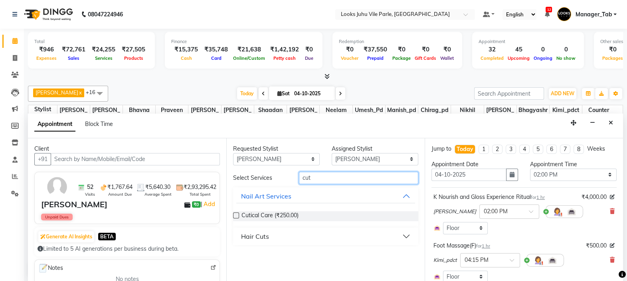
type input "cut"
click at [287, 233] on button "Hair Cuts" at bounding box center [325, 236] width 179 height 14
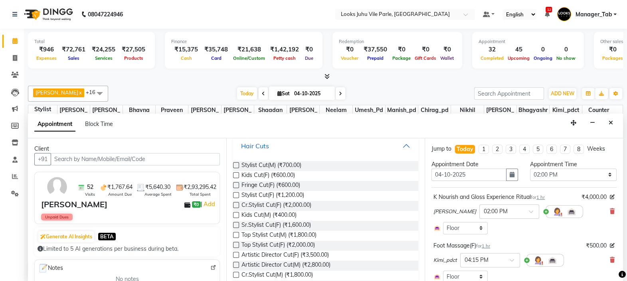
scroll to position [99, 0]
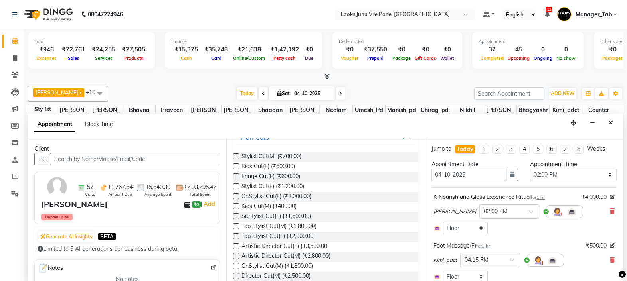
click at [235, 214] on label at bounding box center [236, 216] width 6 height 6
click at [235, 215] on input "checkbox" at bounding box center [235, 217] width 5 height 5
checkbox input "false"
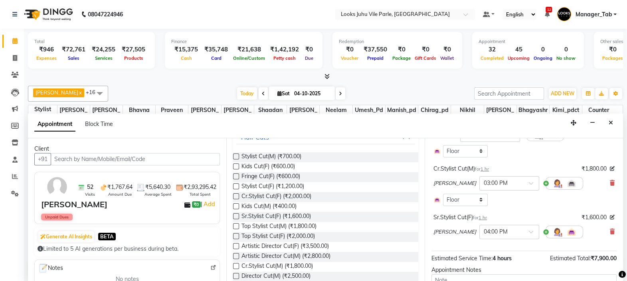
scroll to position [181, 0]
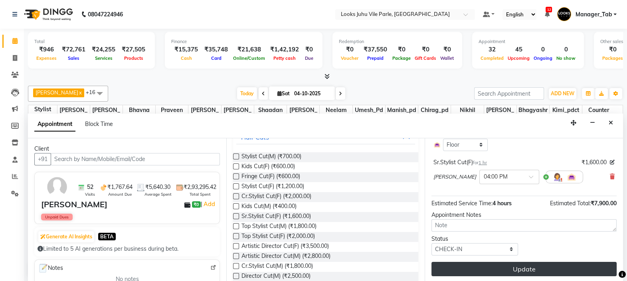
click at [597, 266] on button "Update" at bounding box center [523, 269] width 185 height 14
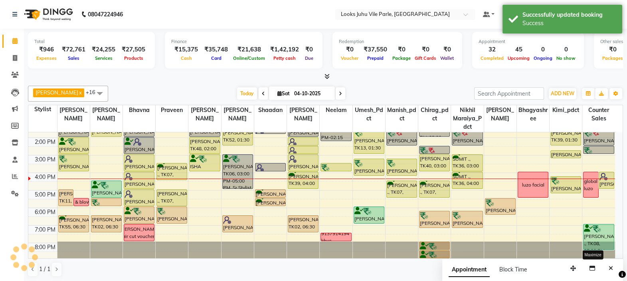
scroll to position [0, 0]
drag, startPoint x: 201, startPoint y: 174, endPoint x: 201, endPoint y: 188, distance: 13.2
click at [201, 188] on div "9:00 AM 10:00 AM 11:00 AM 12:00 PM 1:00 PM 2:00 PM 3:00 PM 4:00 PM 5:00 PM 6:00…" at bounding box center [321, 155] width 587 height 210
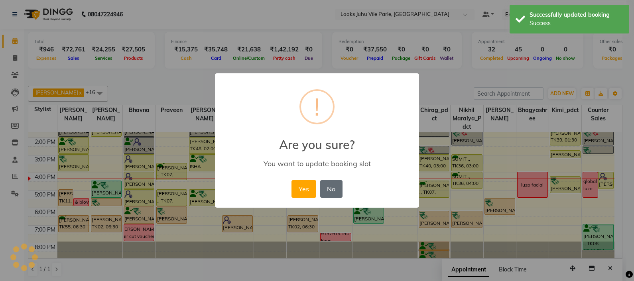
click at [333, 196] on button "No" at bounding box center [331, 189] width 22 height 18
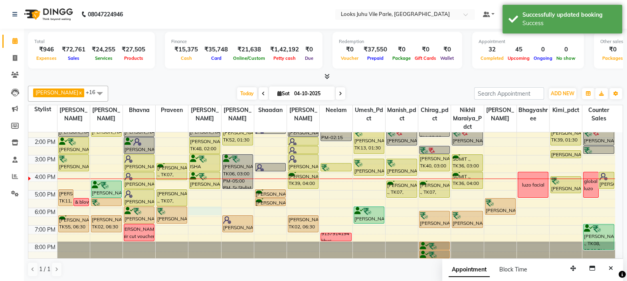
click at [198, 211] on div "9:00 AM 10:00 AM 11:00 AM 12:00 PM 1:00 PM 2:00 PM 3:00 PM 4:00 PM 5:00 PM 6:00…" at bounding box center [321, 155] width 587 height 210
select select "69136"
select select "tentative"
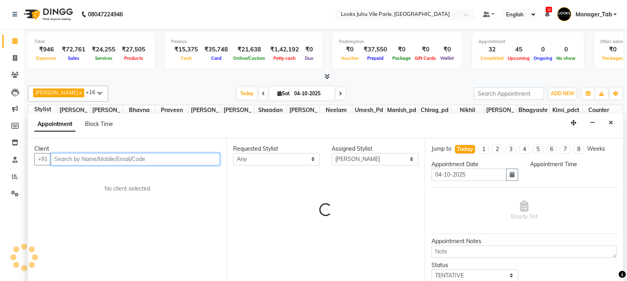
select select "1080"
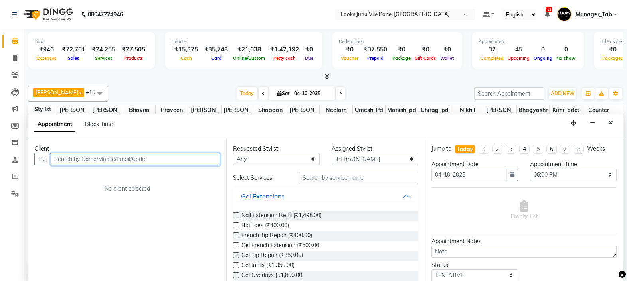
click at [121, 157] on input "text" at bounding box center [135, 159] width 169 height 12
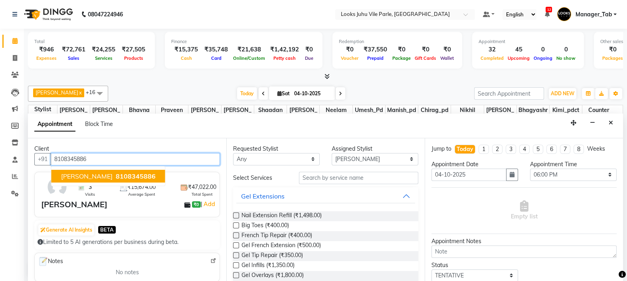
click at [94, 177] on span "unnati shah" at bounding box center [86, 176] width 51 height 8
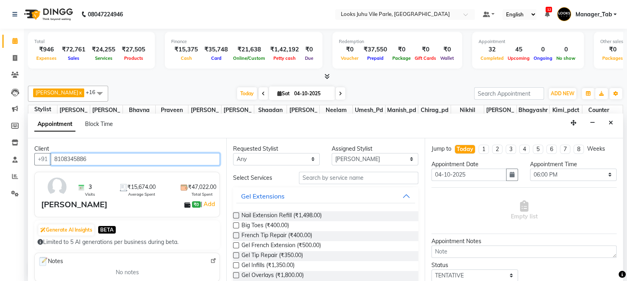
type input "8108345886"
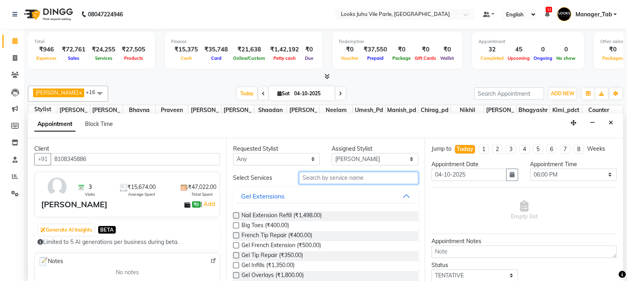
click at [346, 180] on input "text" at bounding box center [358, 178] width 119 height 12
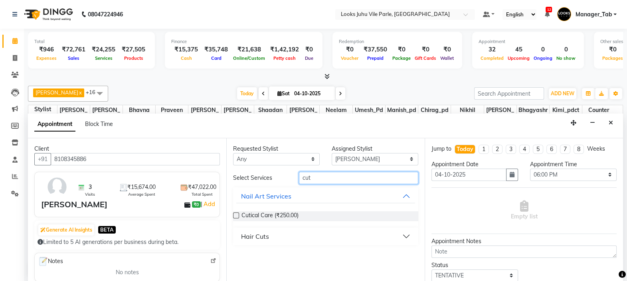
type input "cut"
click at [254, 237] on div "Hair Cuts" at bounding box center [255, 237] width 28 height 10
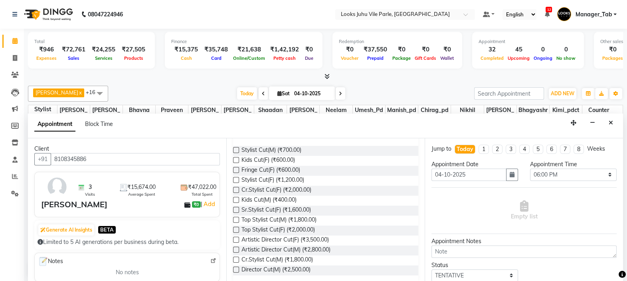
scroll to position [112, 0]
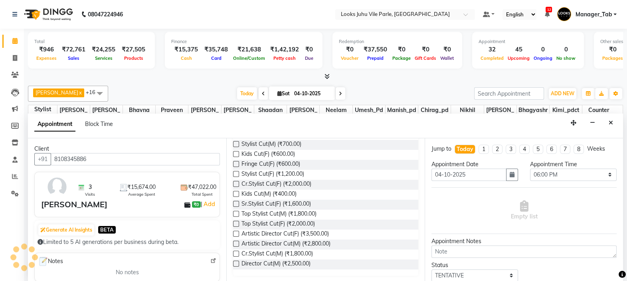
click at [238, 171] on label at bounding box center [236, 174] width 6 height 6
click at [238, 172] on input "checkbox" at bounding box center [235, 174] width 5 height 5
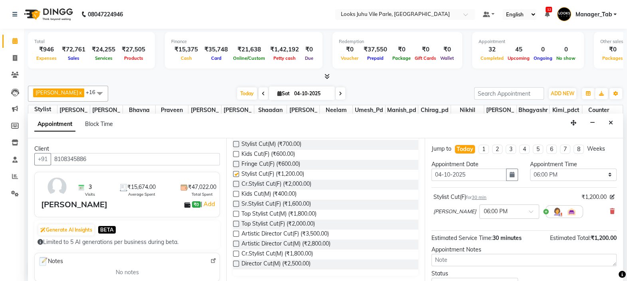
checkbox input "false"
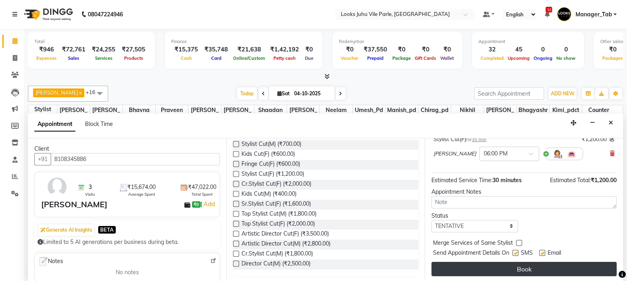
click at [569, 267] on button "Book" at bounding box center [523, 269] width 185 height 14
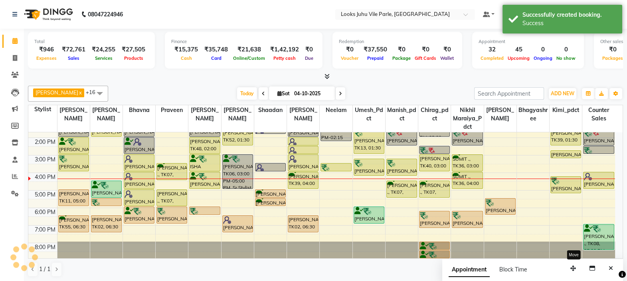
scroll to position [0, 0]
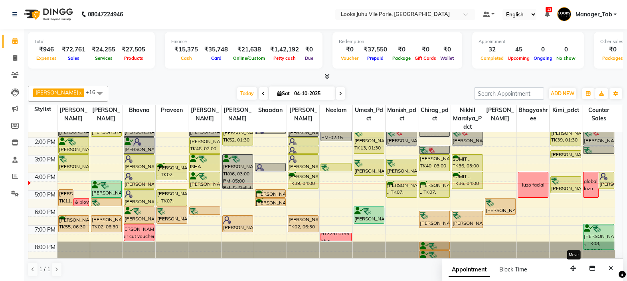
click at [205, 194] on td at bounding box center [336, 194] width 558 height 9
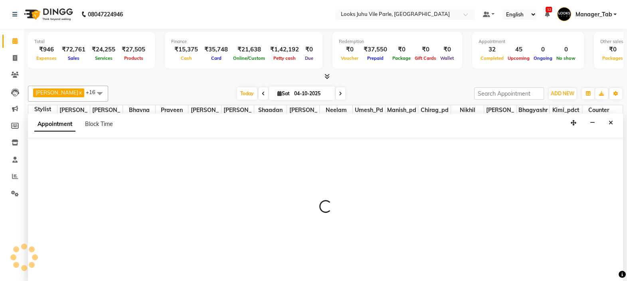
select select "69136"
select select "tentative"
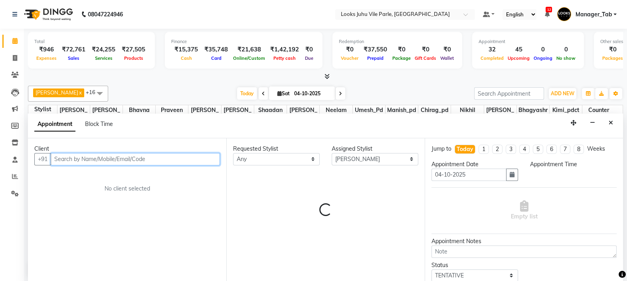
select select "1020"
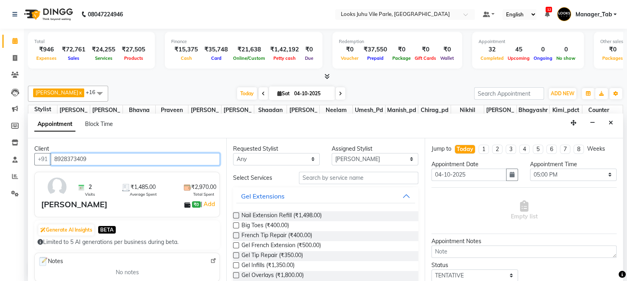
type input "8928373409"
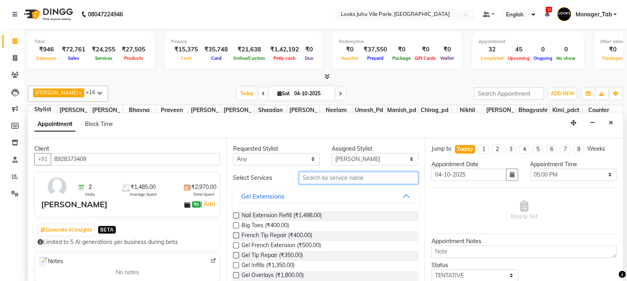
click at [343, 180] on input "text" at bounding box center [358, 178] width 119 height 12
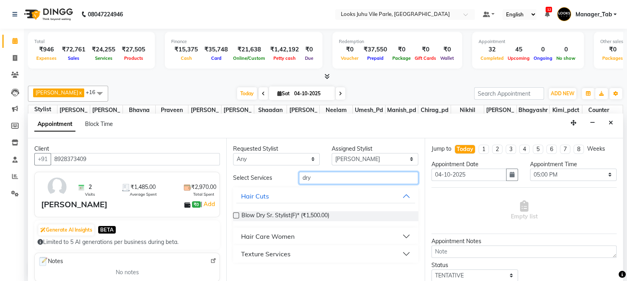
type input "dry"
click at [236, 214] on label at bounding box center [236, 216] width 6 height 6
click at [236, 214] on input "checkbox" at bounding box center [235, 216] width 5 height 5
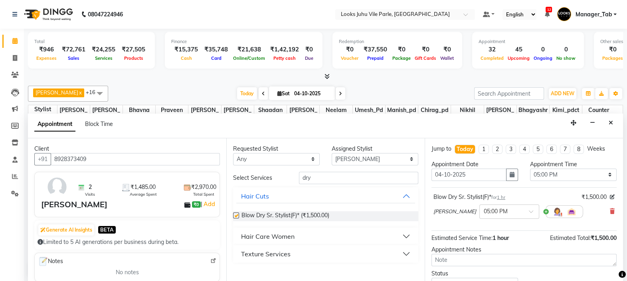
checkbox input "false"
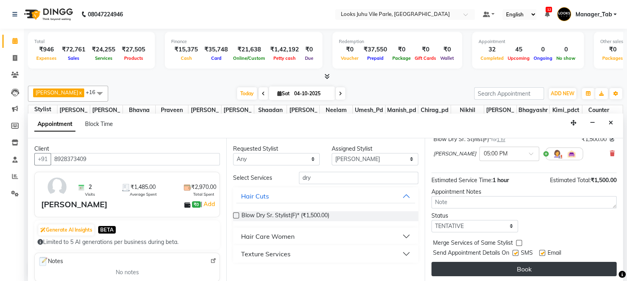
click at [523, 267] on button "Book" at bounding box center [523, 269] width 185 height 14
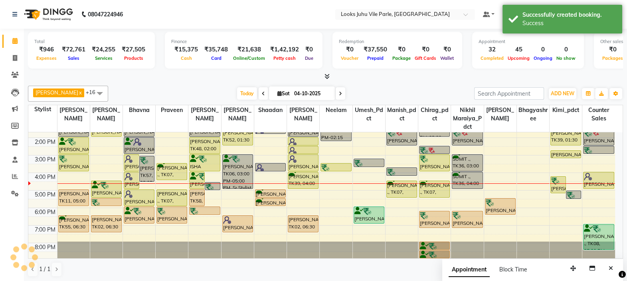
scroll to position [0, 0]
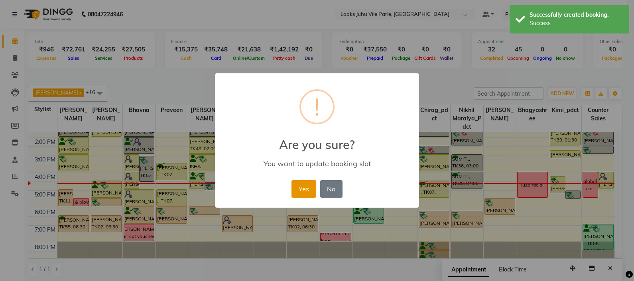
click at [304, 194] on button "Yes" at bounding box center [304, 189] width 24 height 18
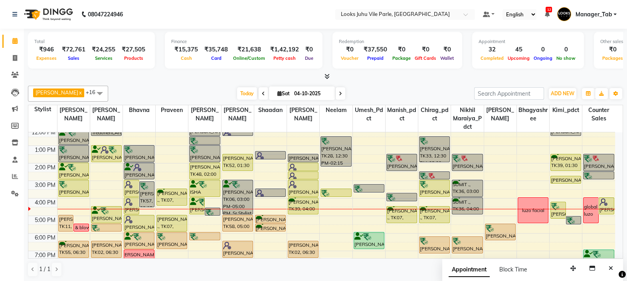
scroll to position [57, 0]
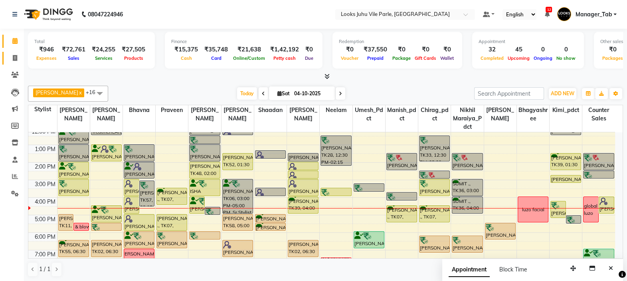
click at [13, 54] on span at bounding box center [15, 58] width 14 height 9
select select "service"
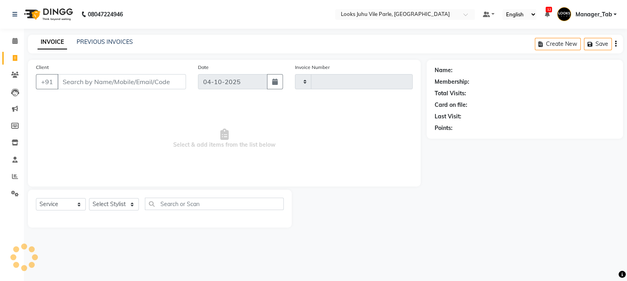
type input "7621"
select select "8269"
click at [21, 40] on span at bounding box center [15, 41] width 14 height 9
